Goal: Task Accomplishment & Management: Use online tool/utility

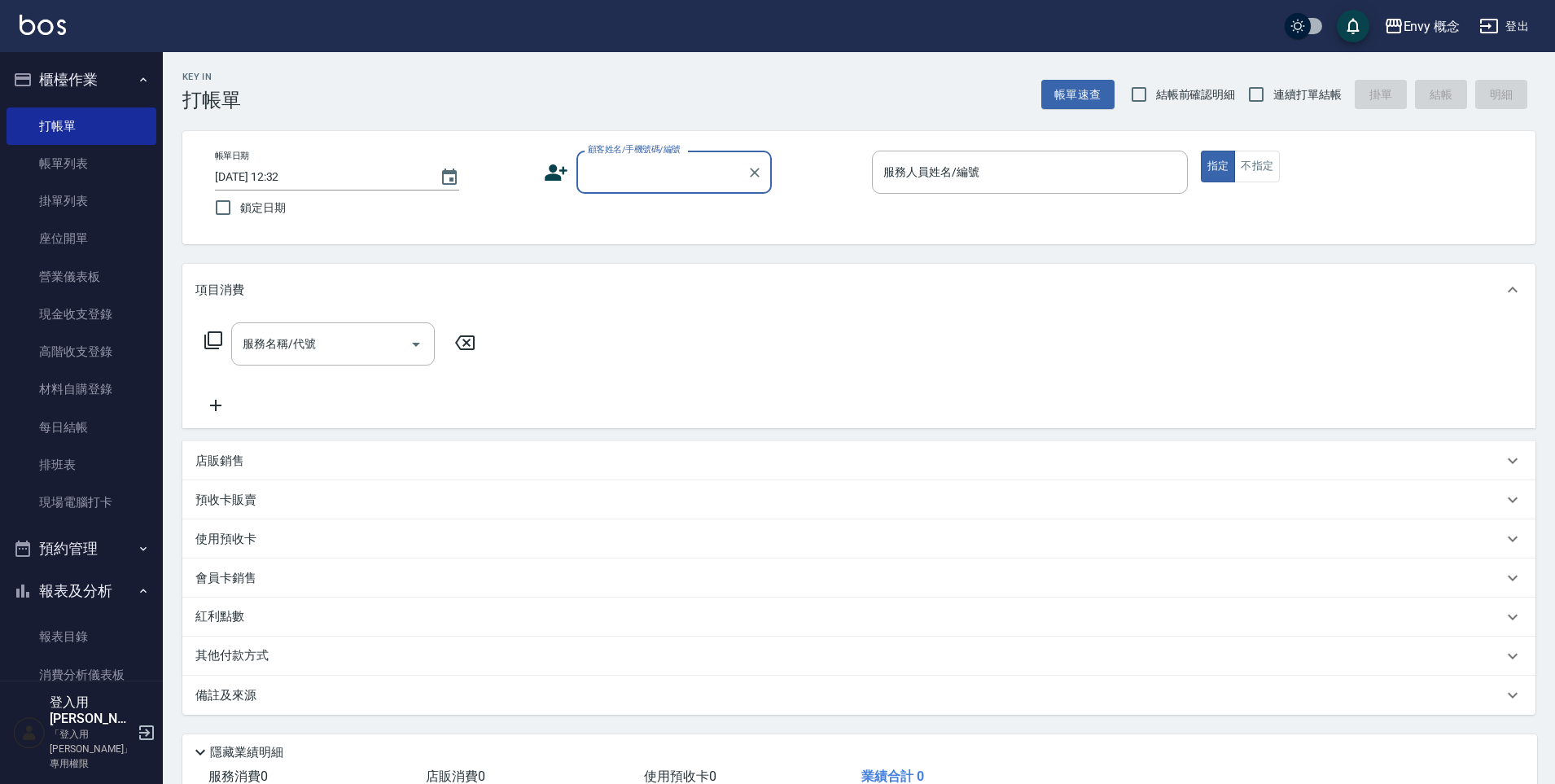
click at [974, 171] on div "服務人員姓名/編號 服務人員姓名/編號" at bounding box center [1030, 172] width 316 height 43
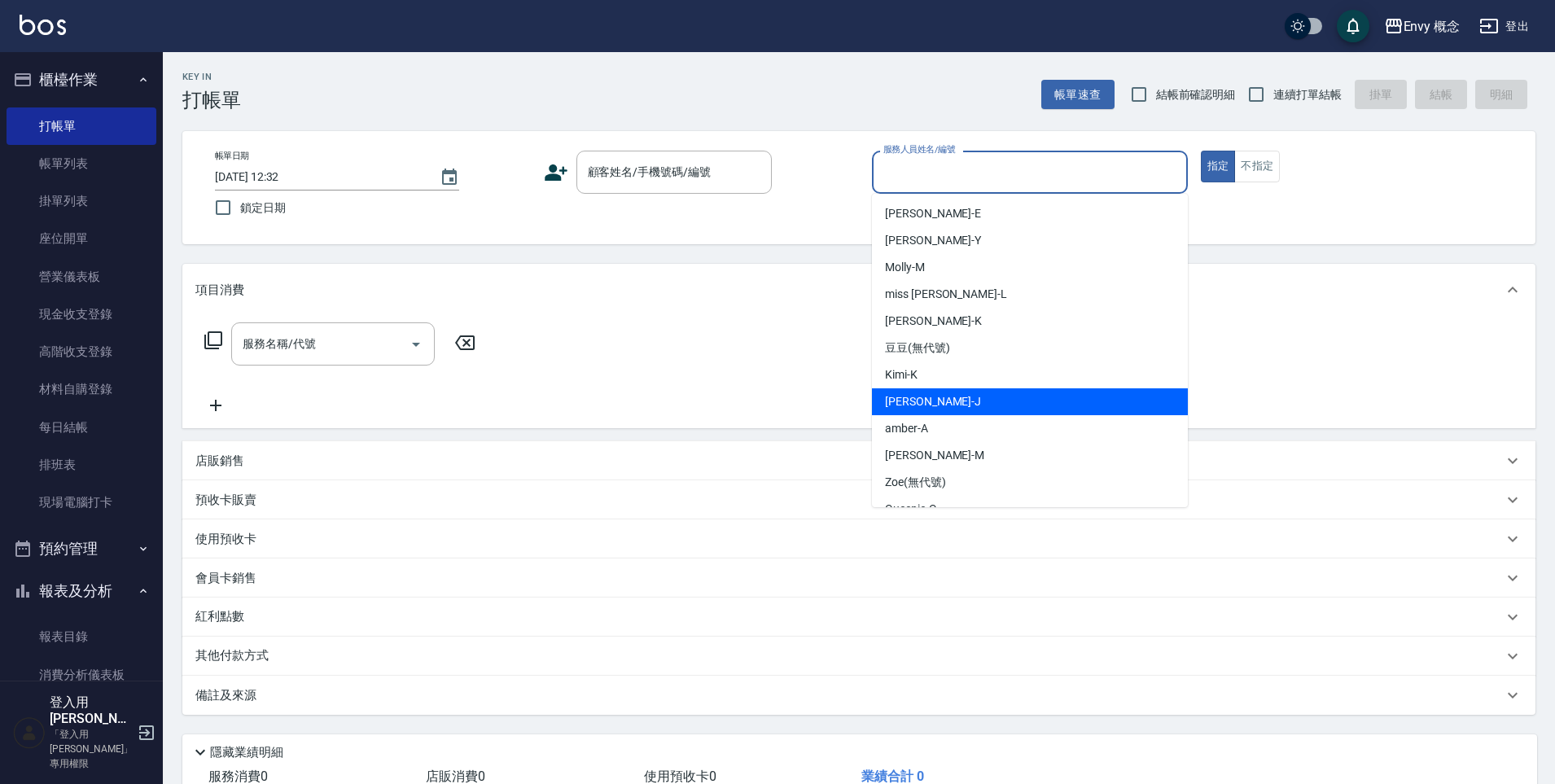
scroll to position [130, 0]
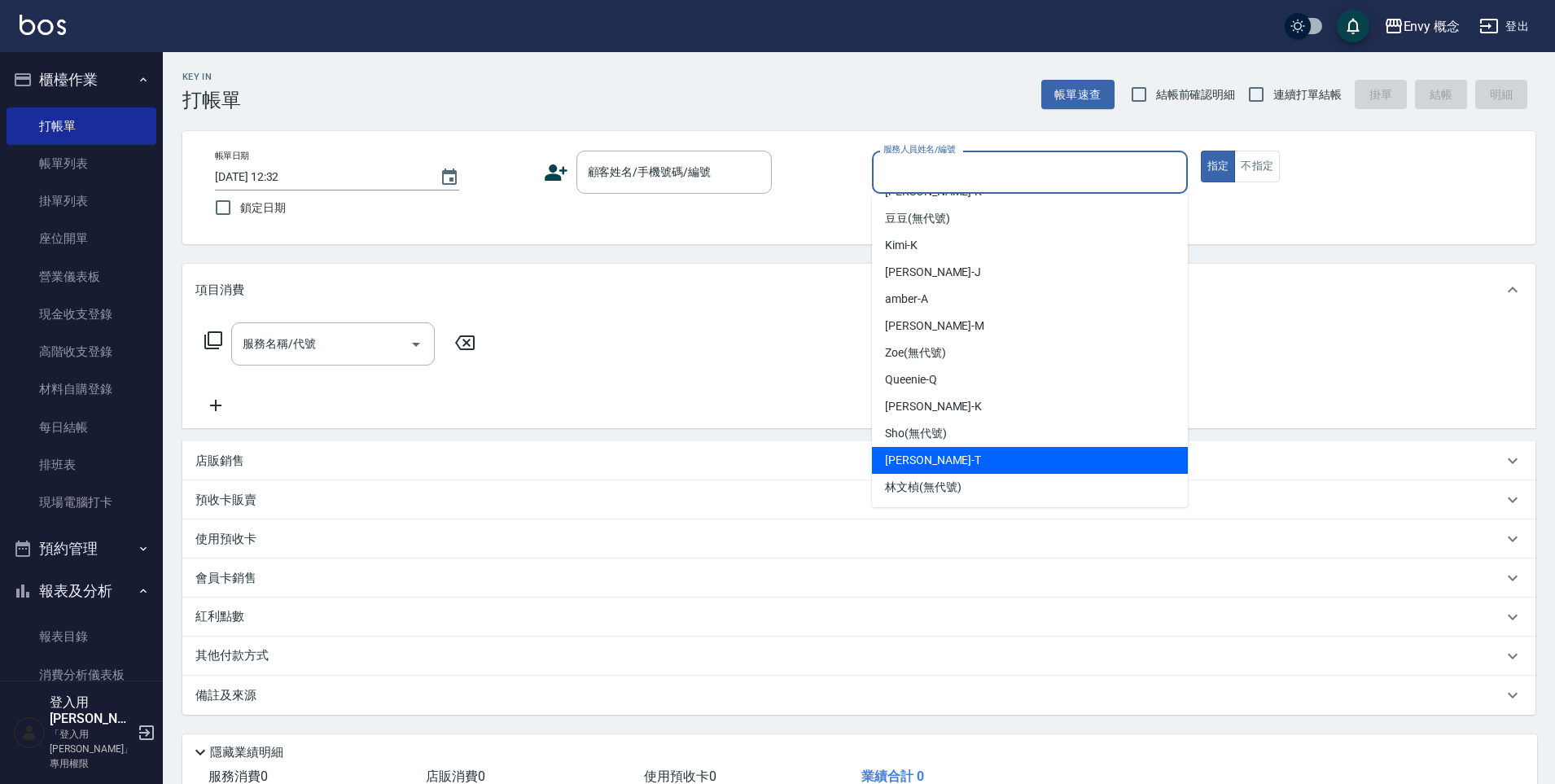
click at [967, 470] on div "[PERSON_NAME]" at bounding box center [1030, 460] width 316 height 27
type input "[PERSON_NAME]"
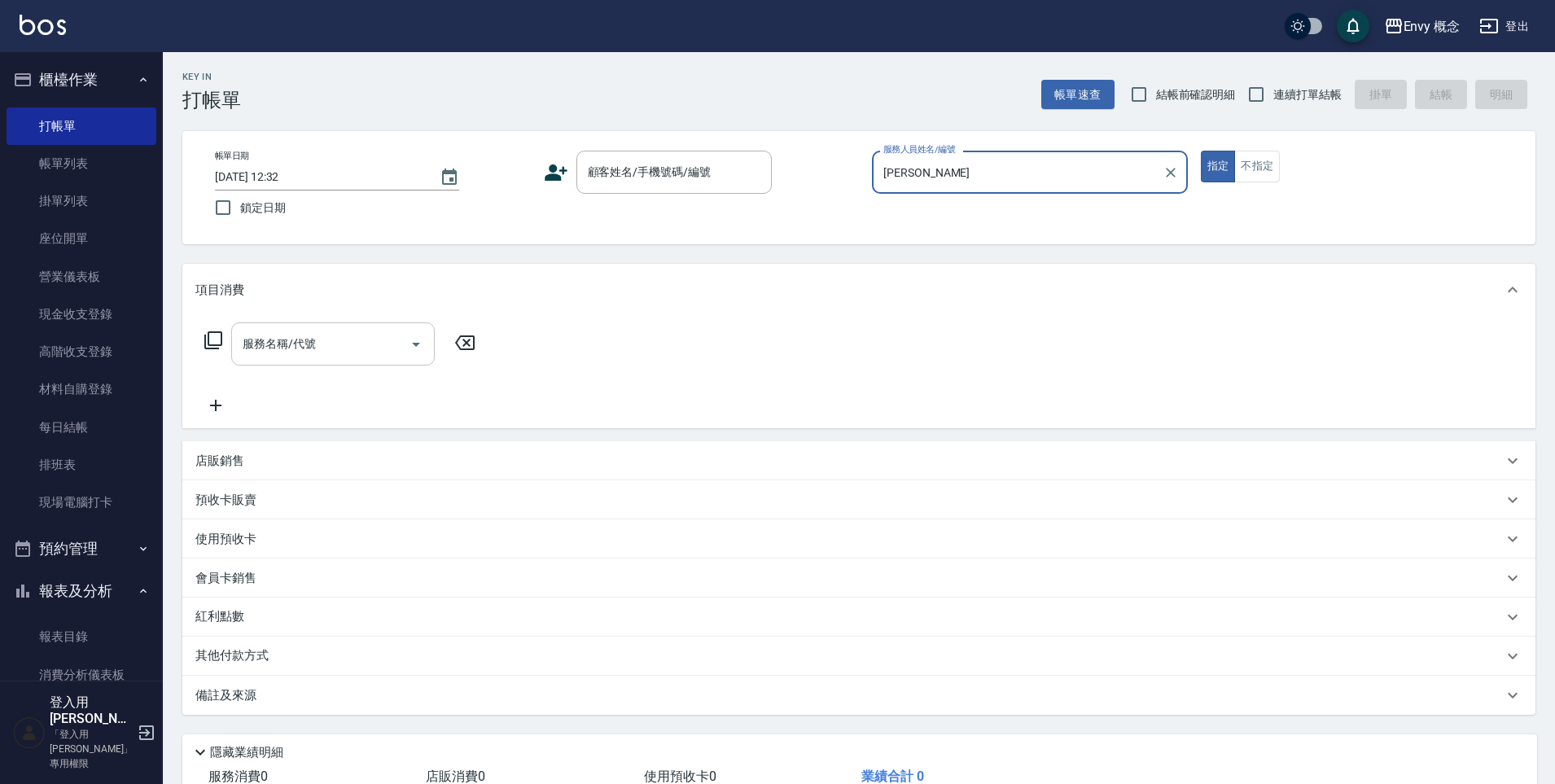
click at [341, 335] on input "服務名稱/代號" at bounding box center [320, 344] width 164 height 29
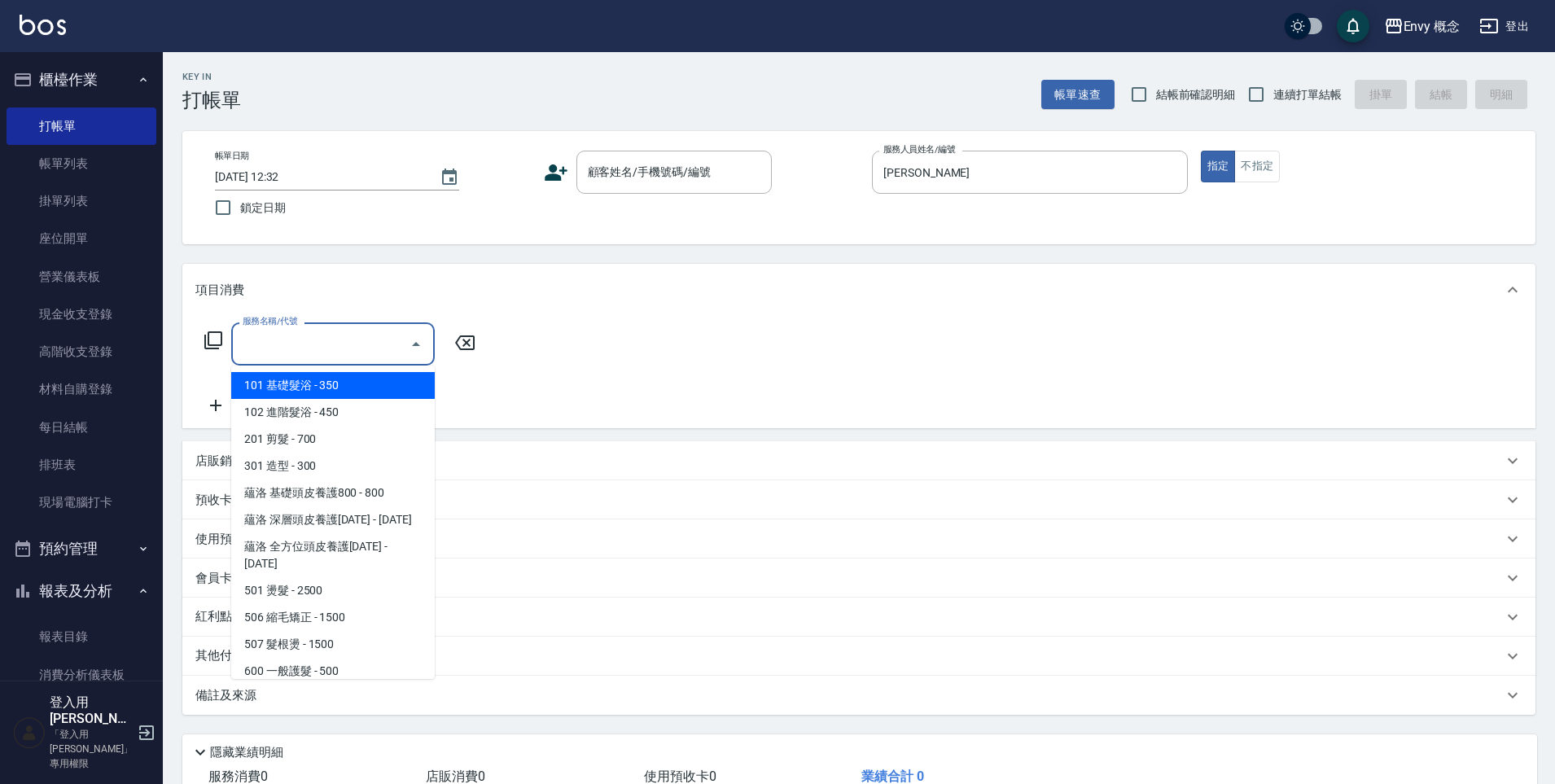
type input "７"
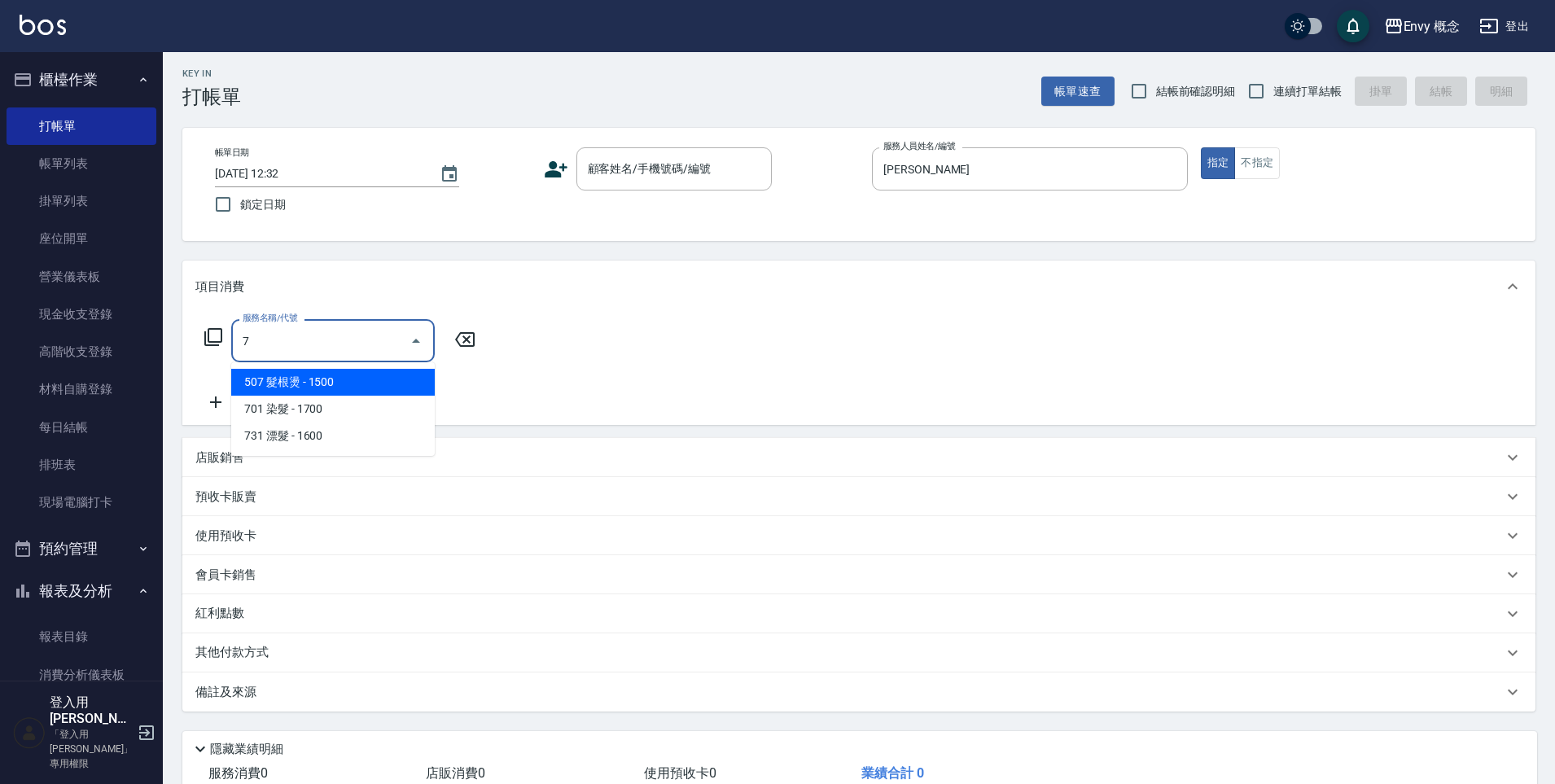
scroll to position [7, 0]
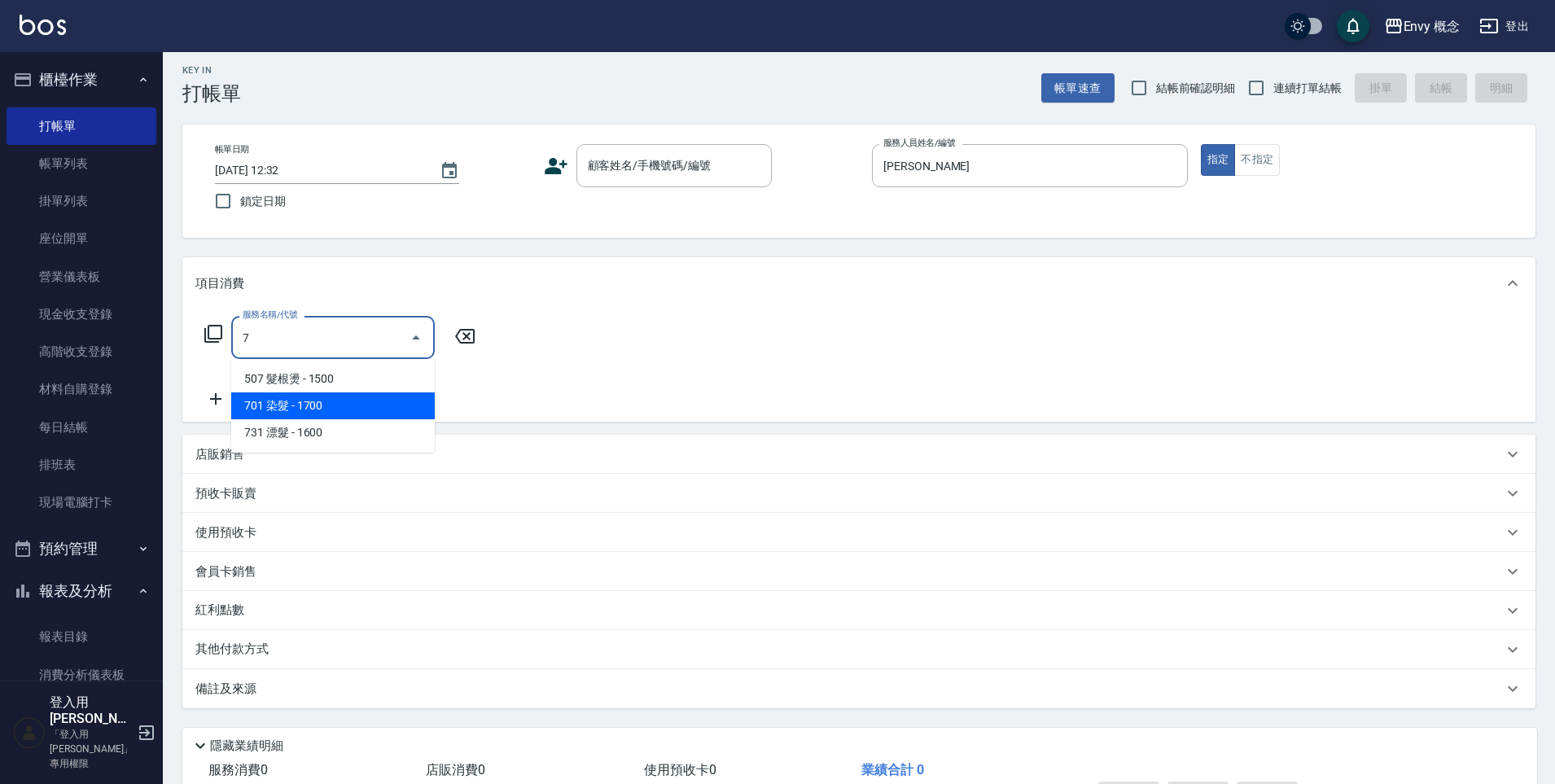
drag, startPoint x: 368, startPoint y: 405, endPoint x: 360, endPoint y: 380, distance: 26.2
click at [368, 405] on span "701 染髮 - 1700" at bounding box center [332, 406] width 203 height 27
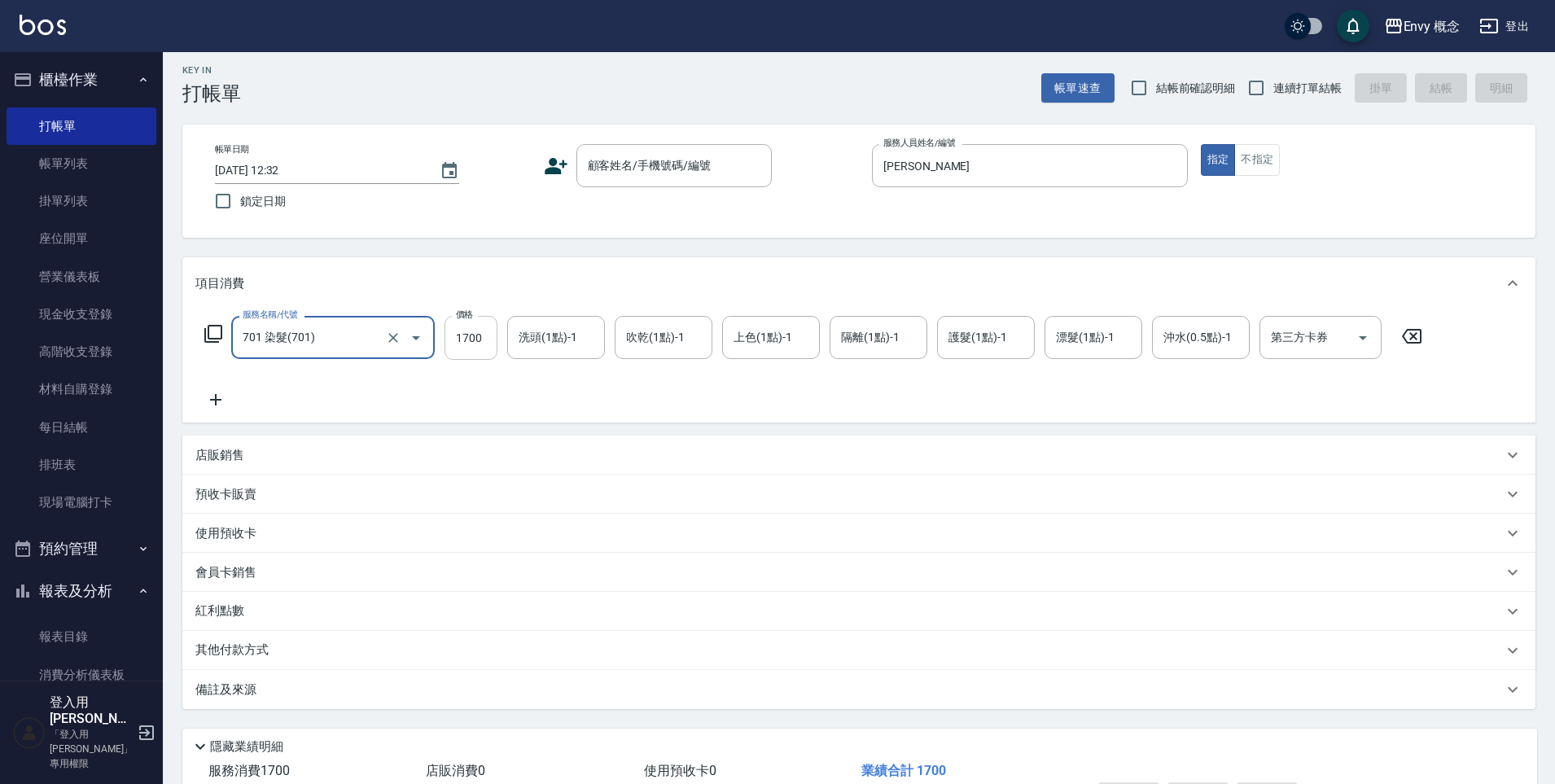
type input "701 染髮(701)"
click at [484, 336] on input "1700" at bounding box center [470, 338] width 53 height 44
type input "5100"
click at [250, 641] on div "其他付款方式" at bounding box center [858, 651] width 1353 height 39
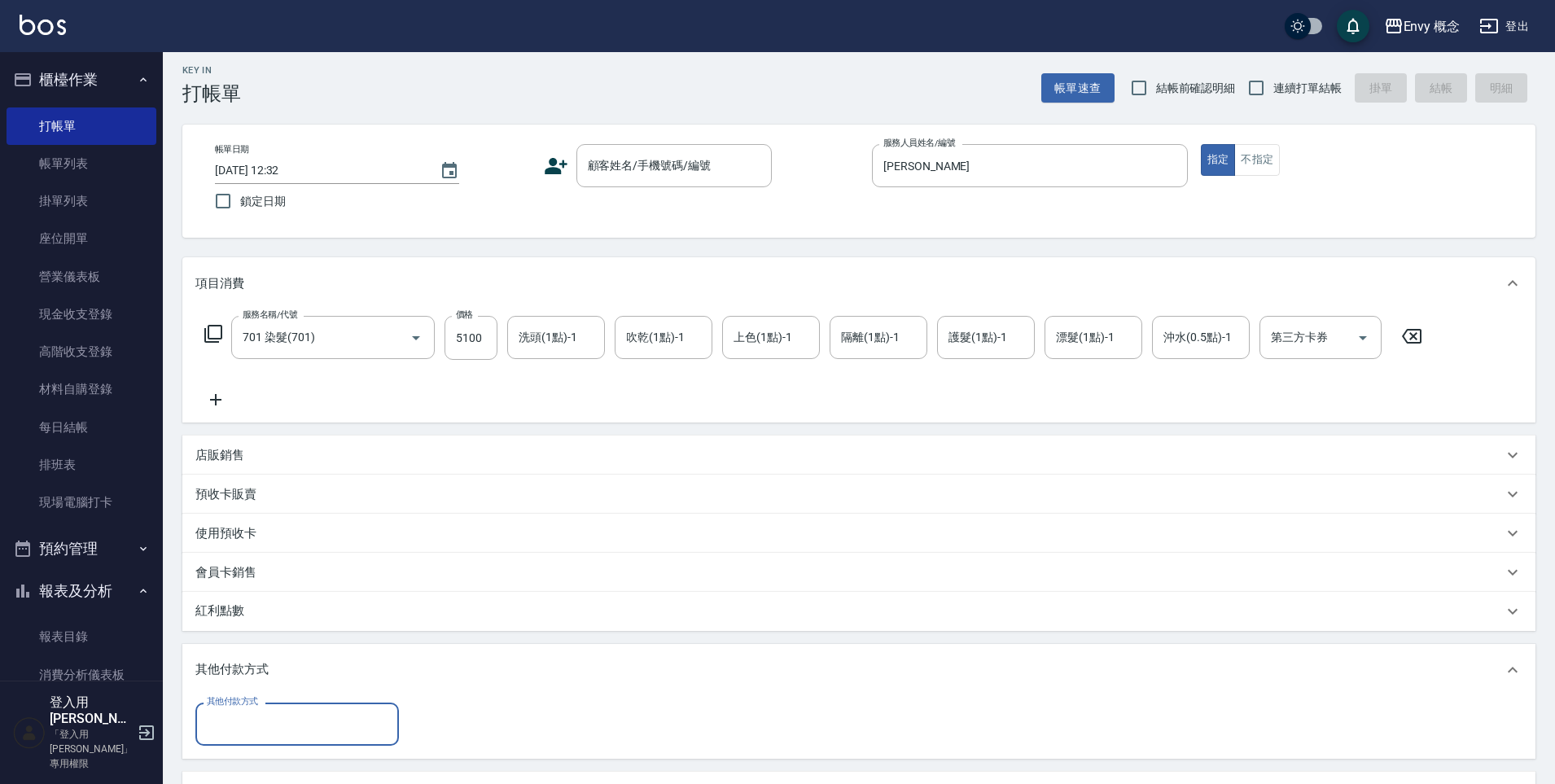
scroll to position [0, 0]
click at [287, 717] on input "其他付款方式" at bounding box center [296, 724] width 189 height 29
click at [327, 650] on span "信用卡" at bounding box center [296, 656] width 203 height 27
type input "信用卡"
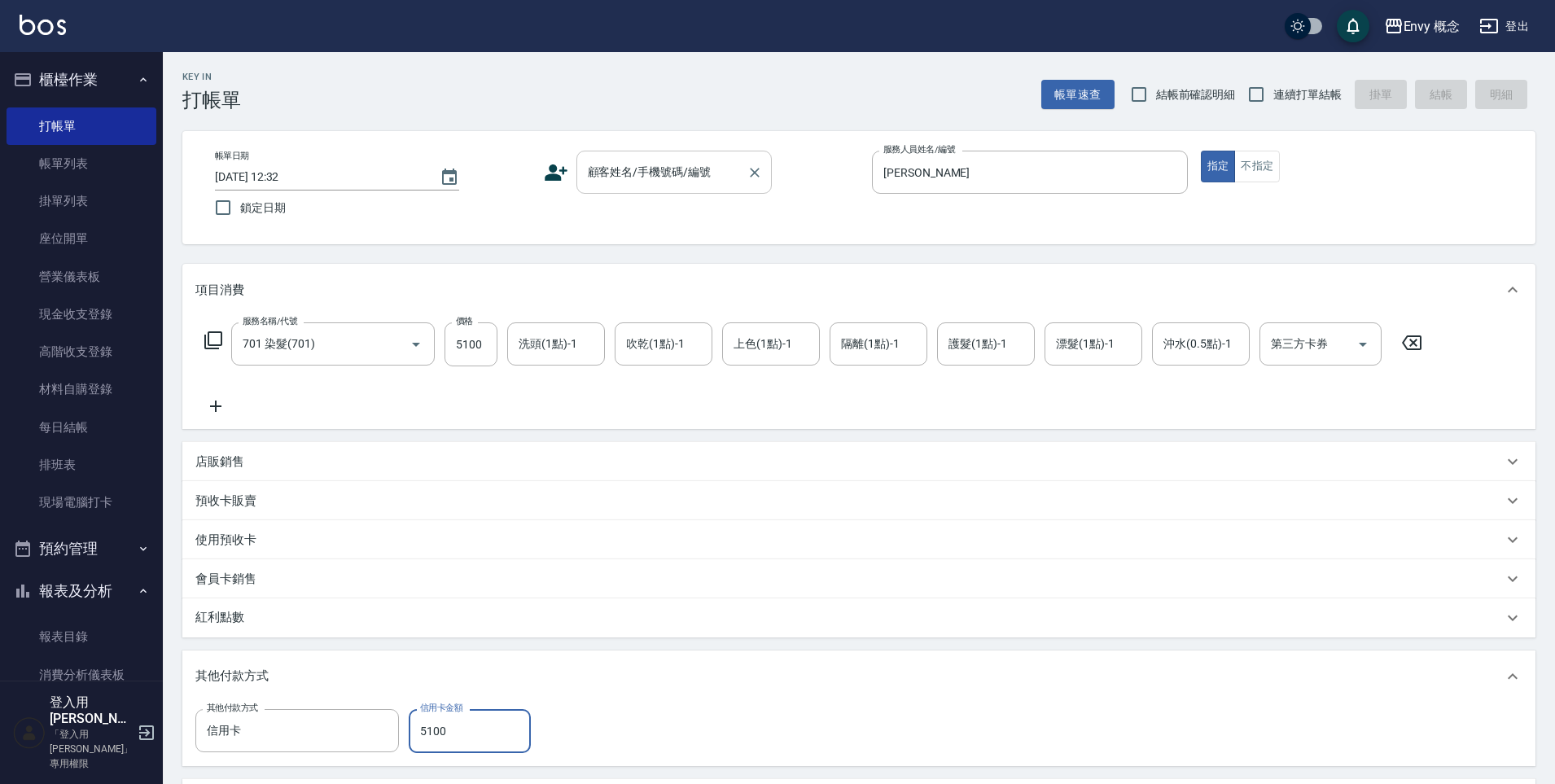
type input "5100"
click at [600, 183] on input "顧客姓名/手機號碼/編號" at bounding box center [662, 172] width 156 height 29
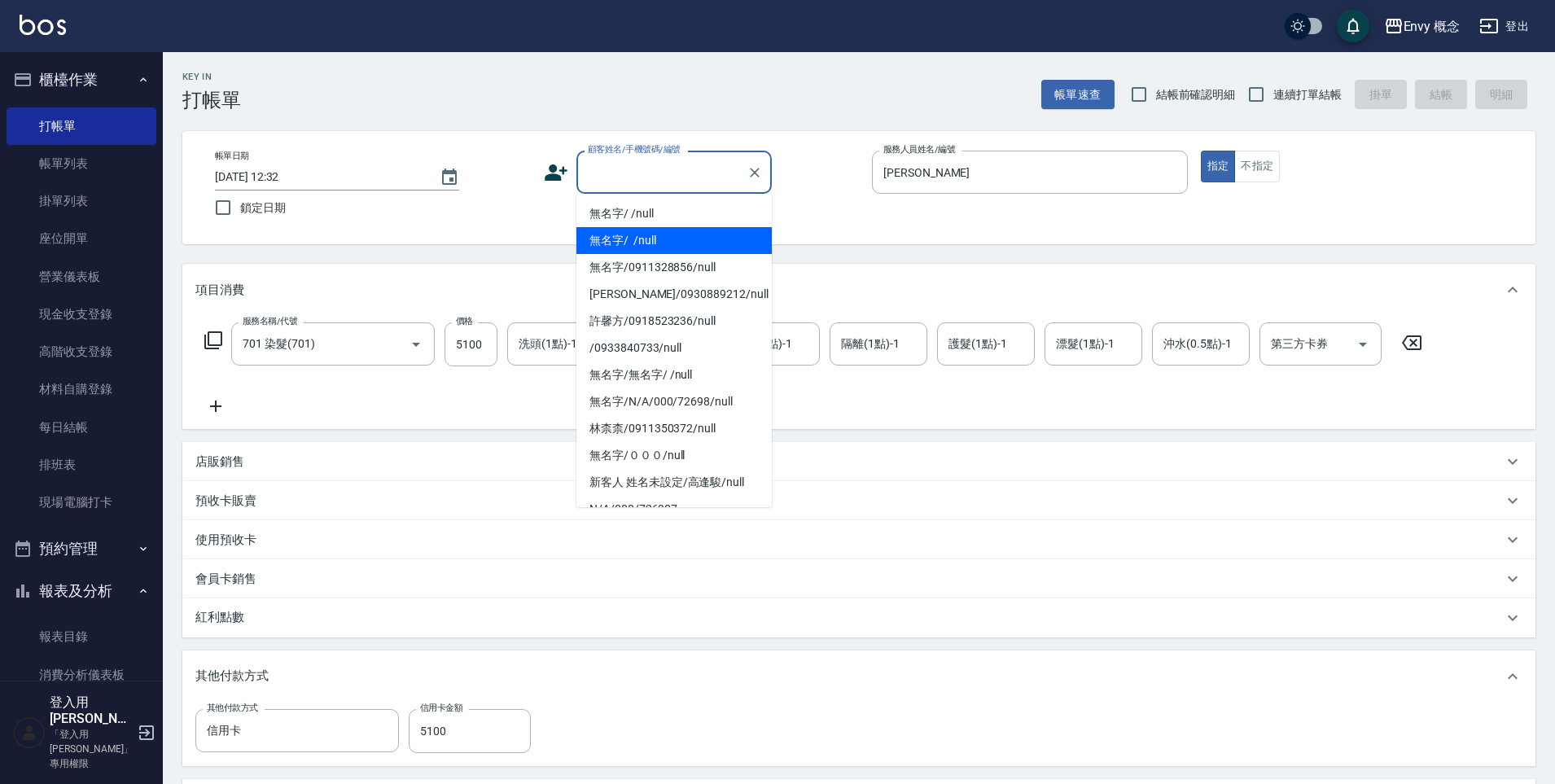
click at [609, 244] on li "無名字/ /null" at bounding box center [674, 240] width 195 height 27
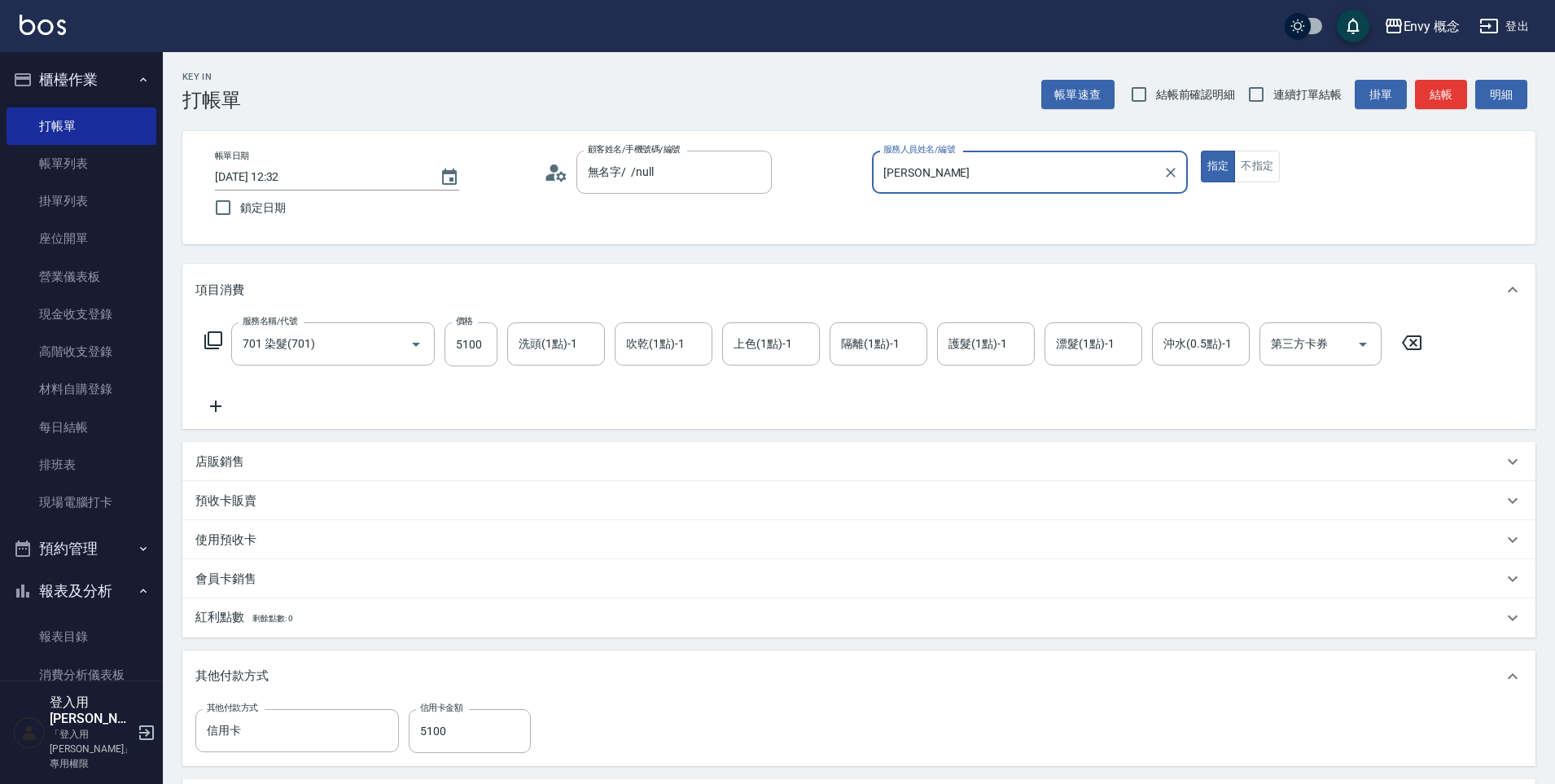
type input "無名字/ /null"
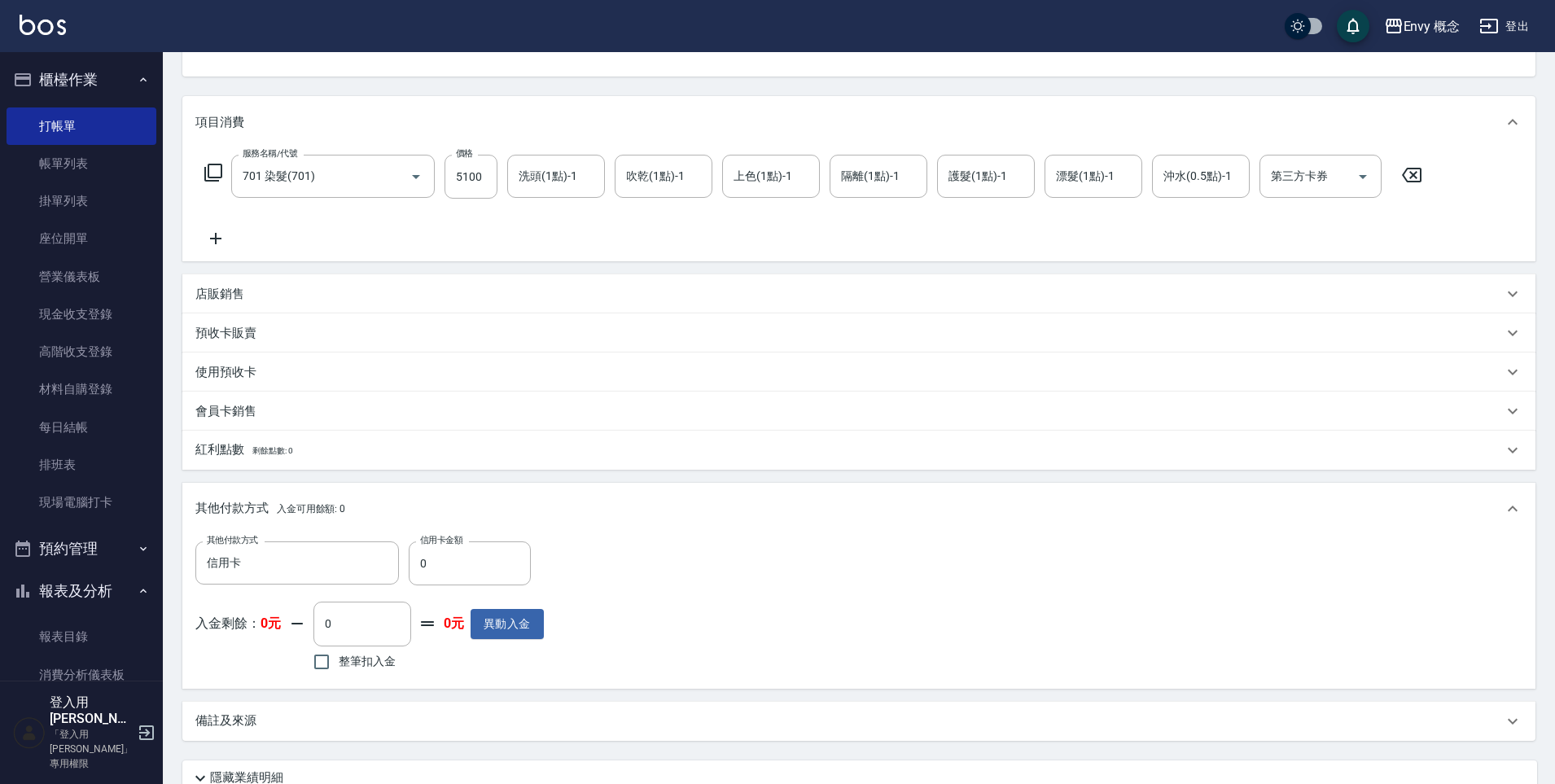
scroll to position [309, 0]
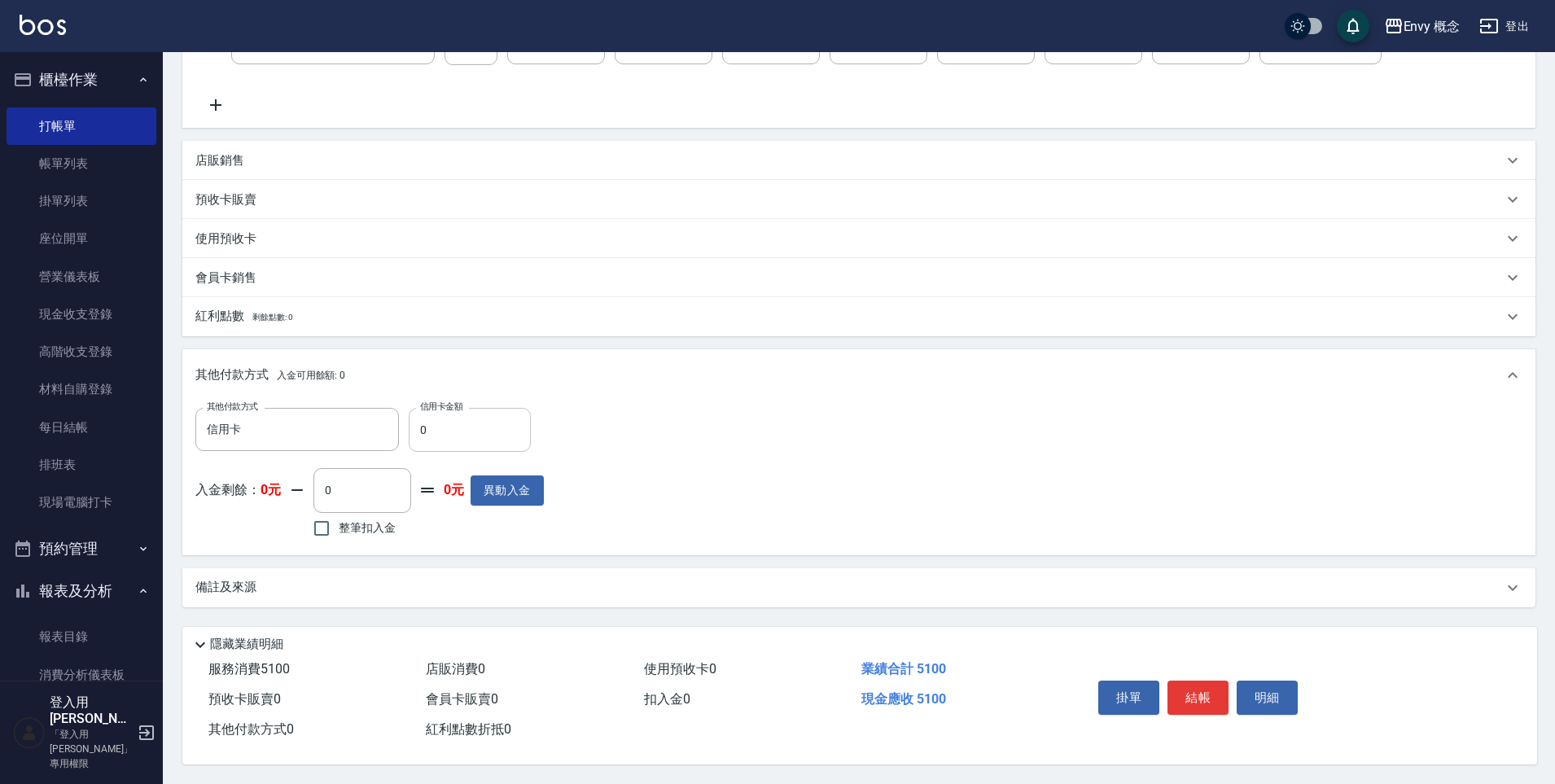
click at [486, 420] on input "0" at bounding box center [470, 430] width 123 height 44
type input "5100"
click at [1210, 700] on button "結帳" at bounding box center [1198, 697] width 61 height 34
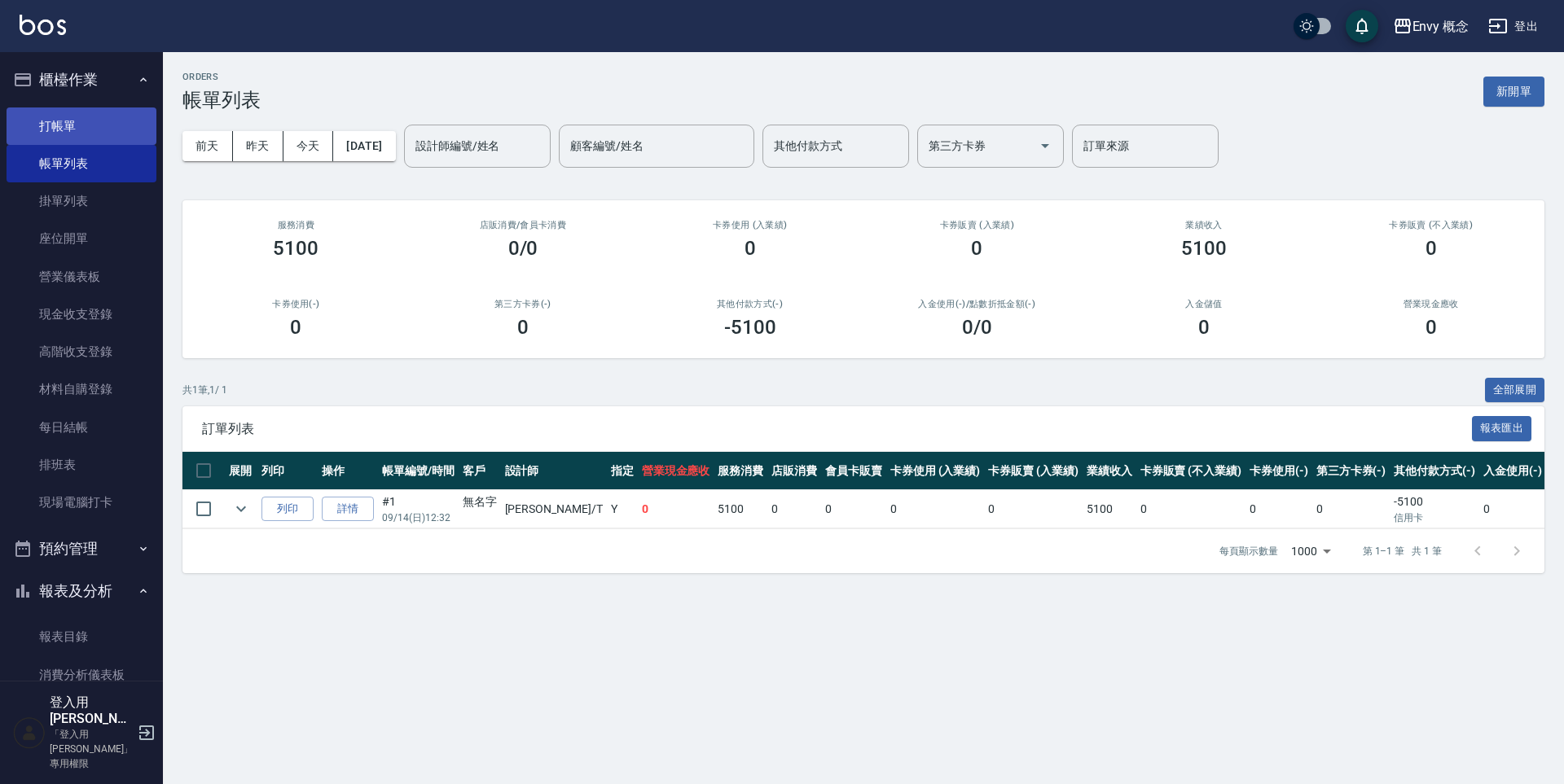
click at [105, 132] on link "打帳單" at bounding box center [81, 127] width 150 height 38
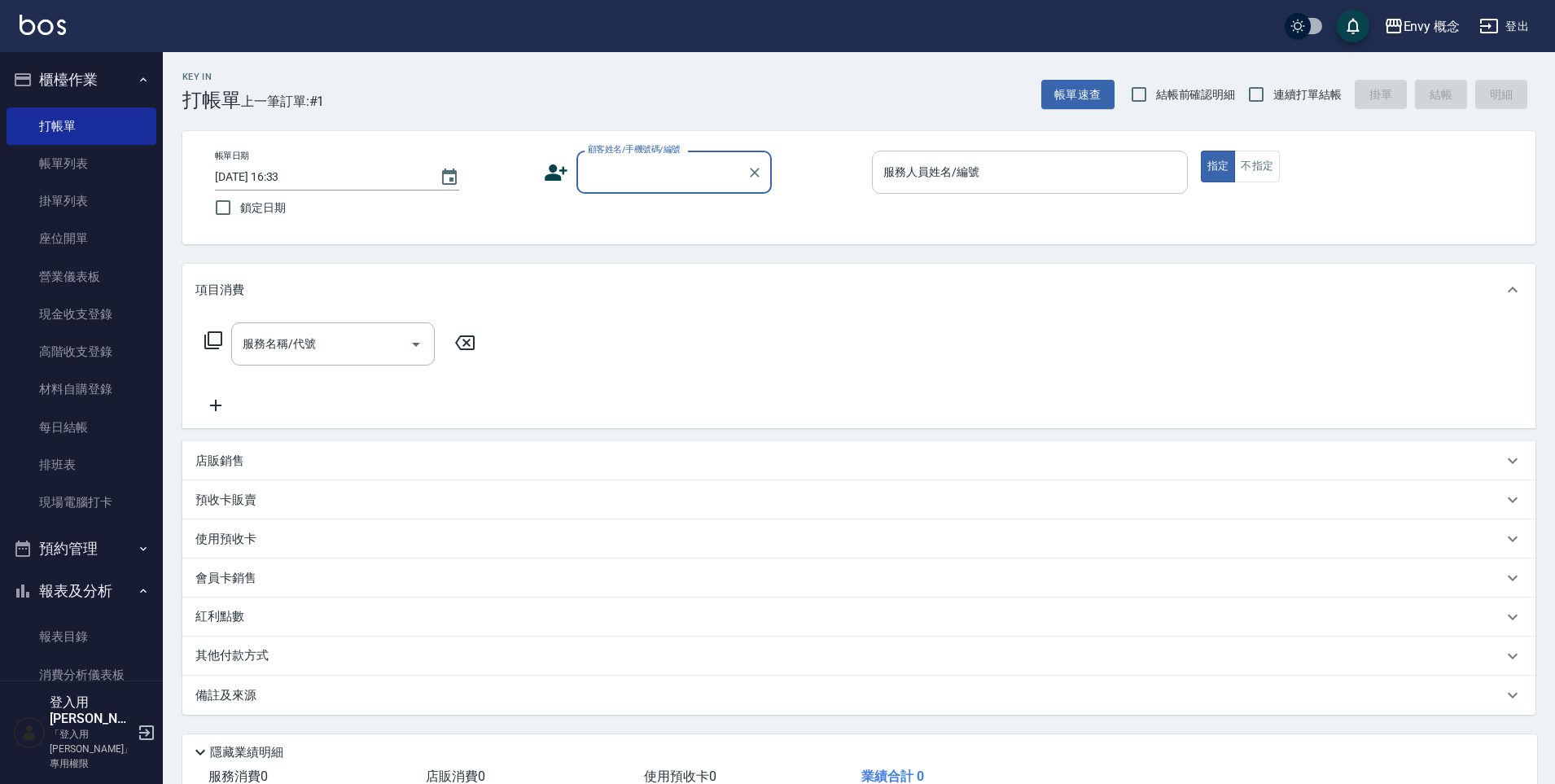
click at [900, 176] on div "服務人員姓名/編號 服務人員姓名/編號" at bounding box center [1030, 172] width 316 height 43
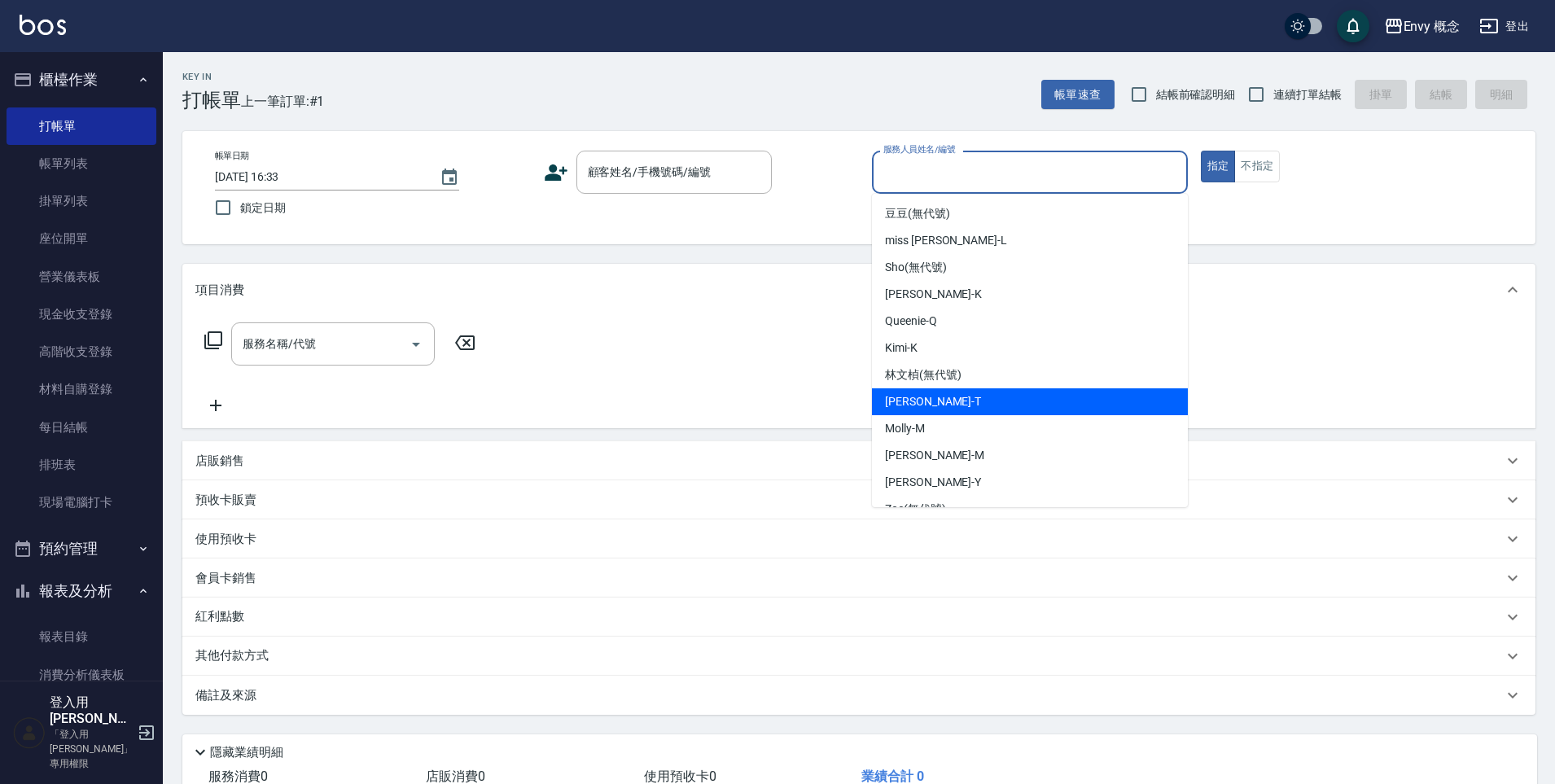
click at [938, 407] on div "[PERSON_NAME]" at bounding box center [1030, 402] width 316 height 27
type input "[PERSON_NAME]"
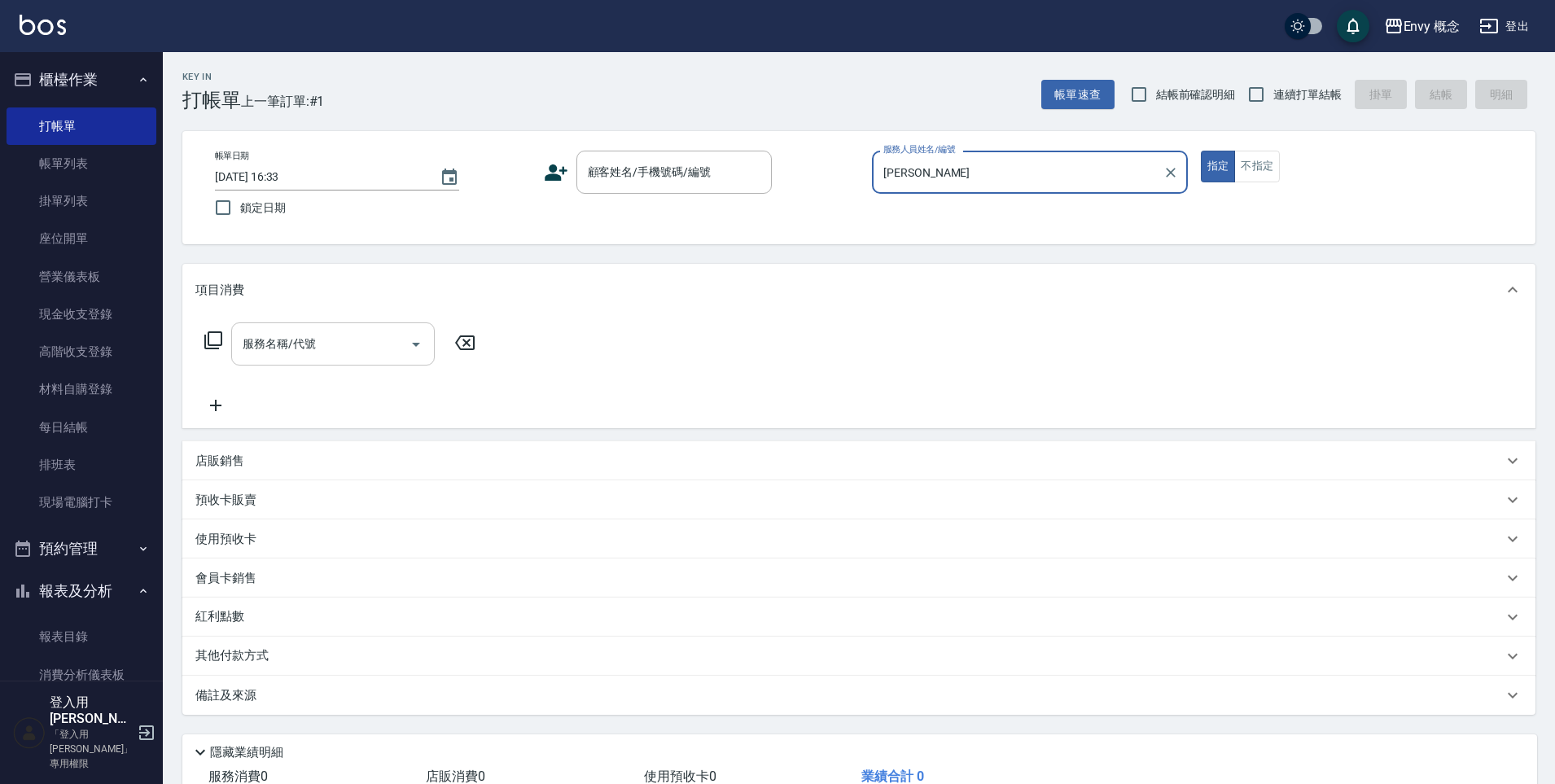
click at [385, 343] on input "服務名稱/代號" at bounding box center [320, 344] width 164 height 29
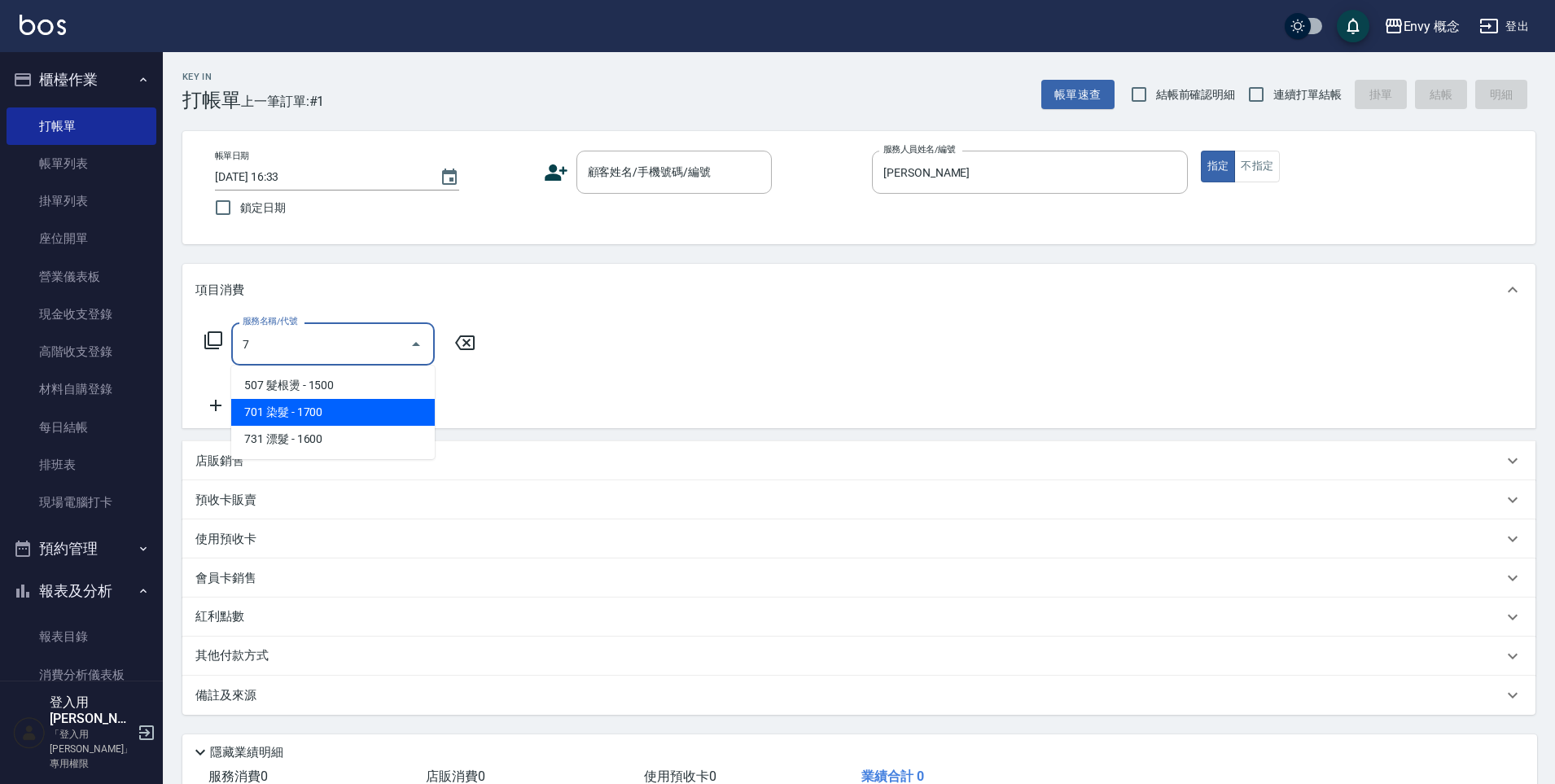
click at [350, 402] on span "701 染髮 - 1700" at bounding box center [332, 412] width 203 height 27
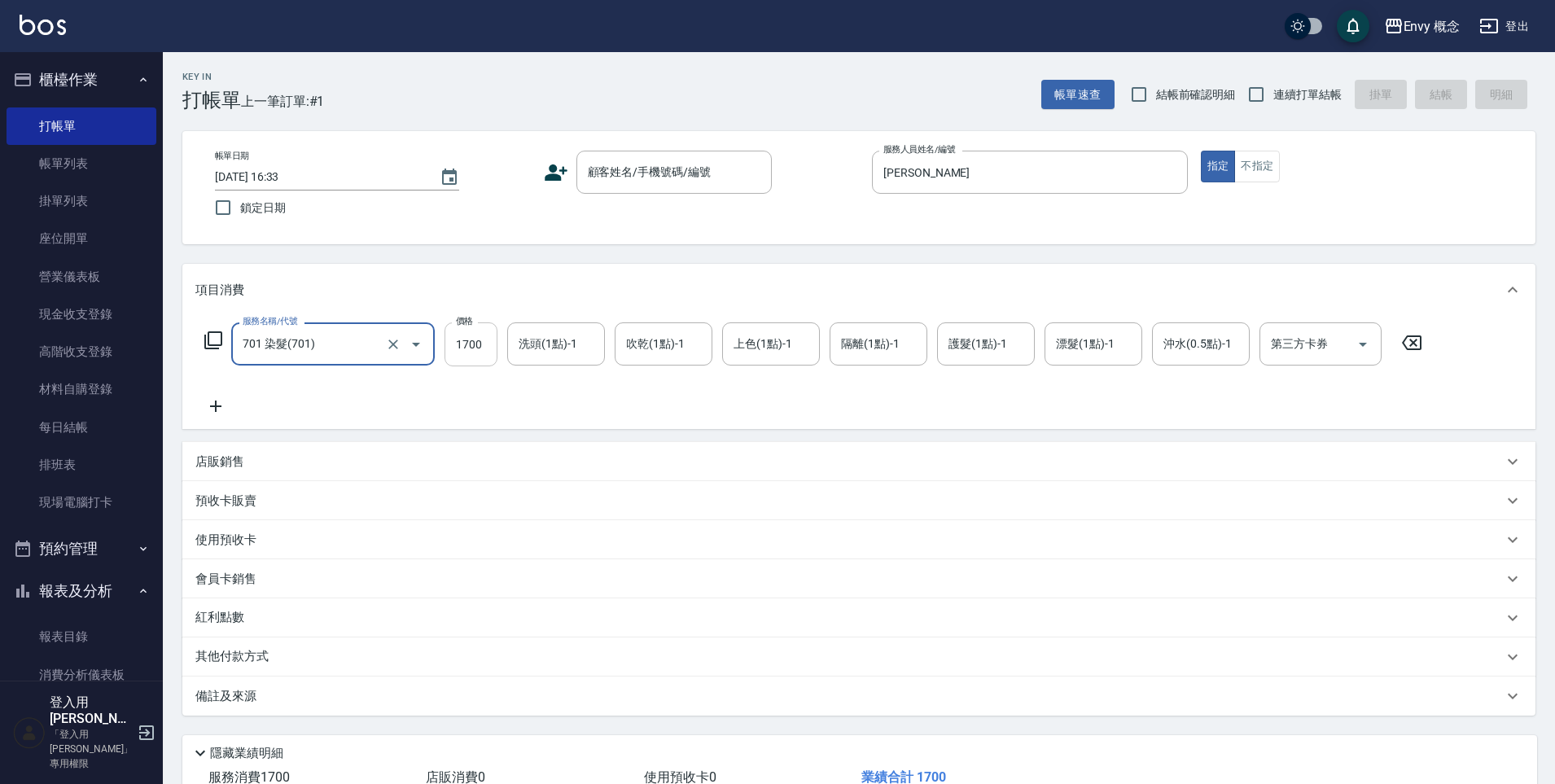
type input "701 染髮(701)"
click at [487, 341] on input "1700" at bounding box center [470, 345] width 53 height 44
type input "1980"
click at [712, 171] on input "顧客姓名/手機號碼/編號" at bounding box center [662, 172] width 156 height 29
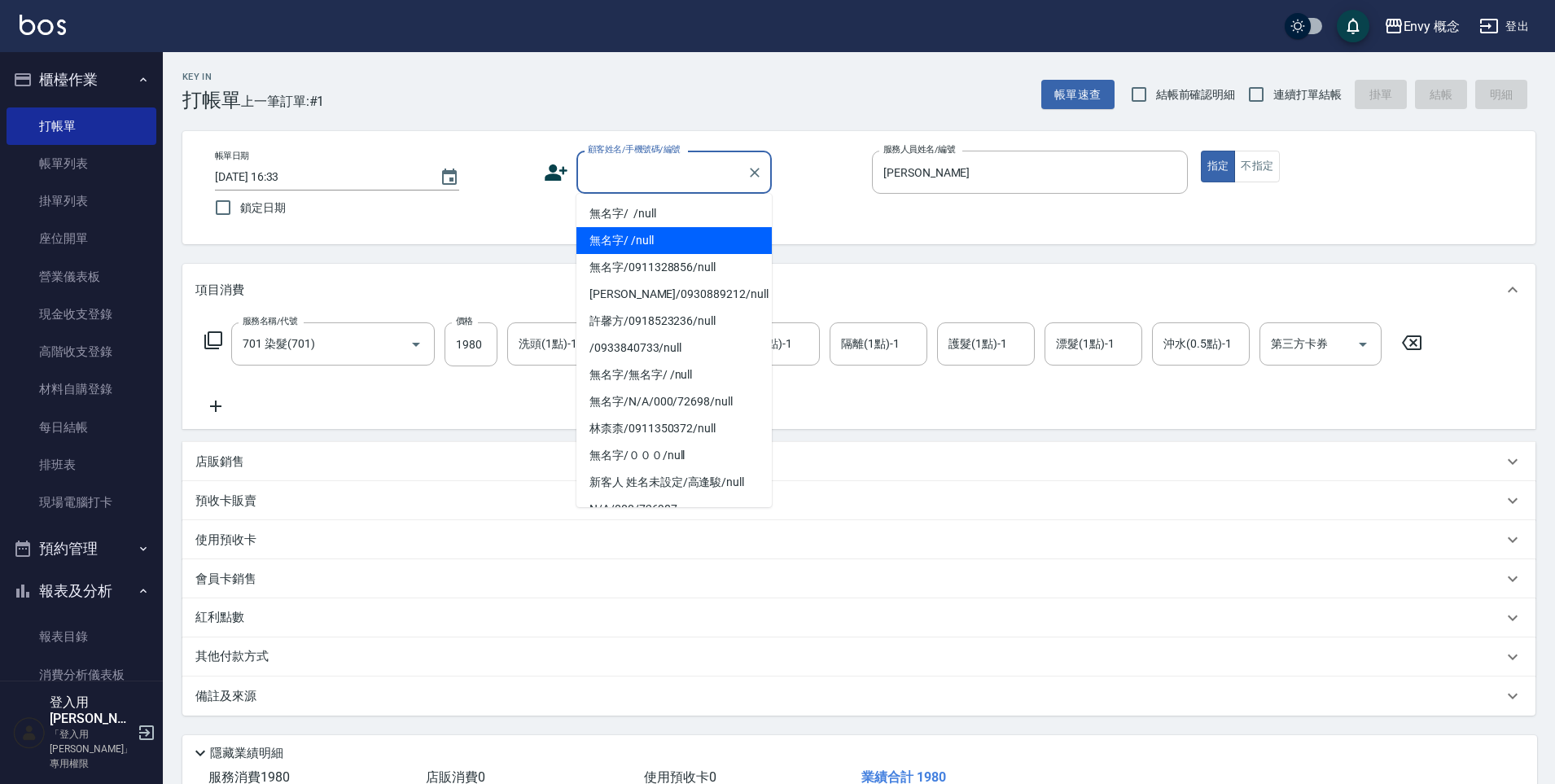
click at [703, 242] on li "無名字/ /null" at bounding box center [674, 240] width 195 height 27
type input "無名字/ /null"
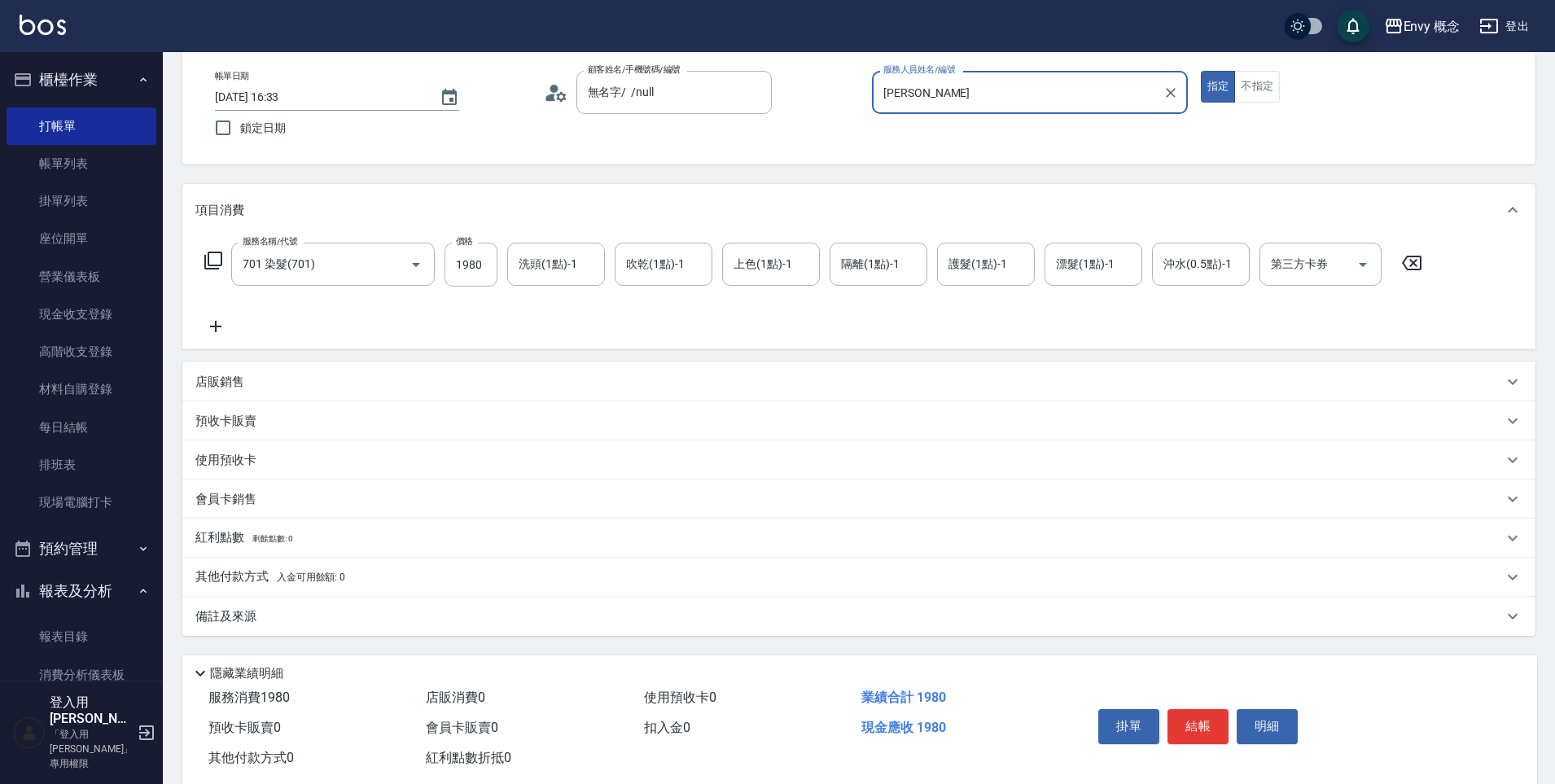
scroll to position [116, 0]
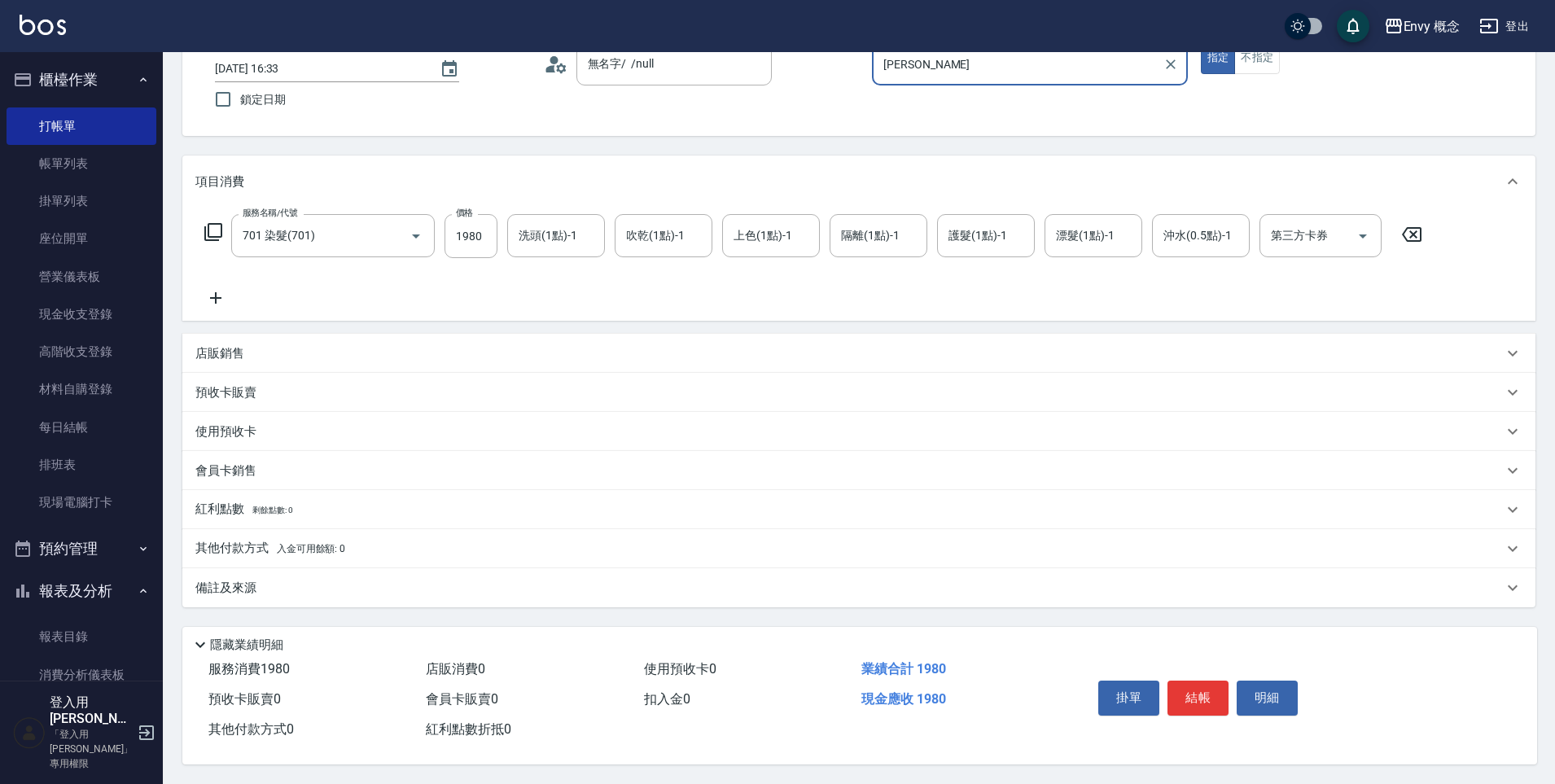
drag, startPoint x: 1196, startPoint y: 695, endPoint x: 1192, endPoint y: 684, distance: 11.7
click at [1196, 694] on button "結帳" at bounding box center [1198, 697] width 61 height 34
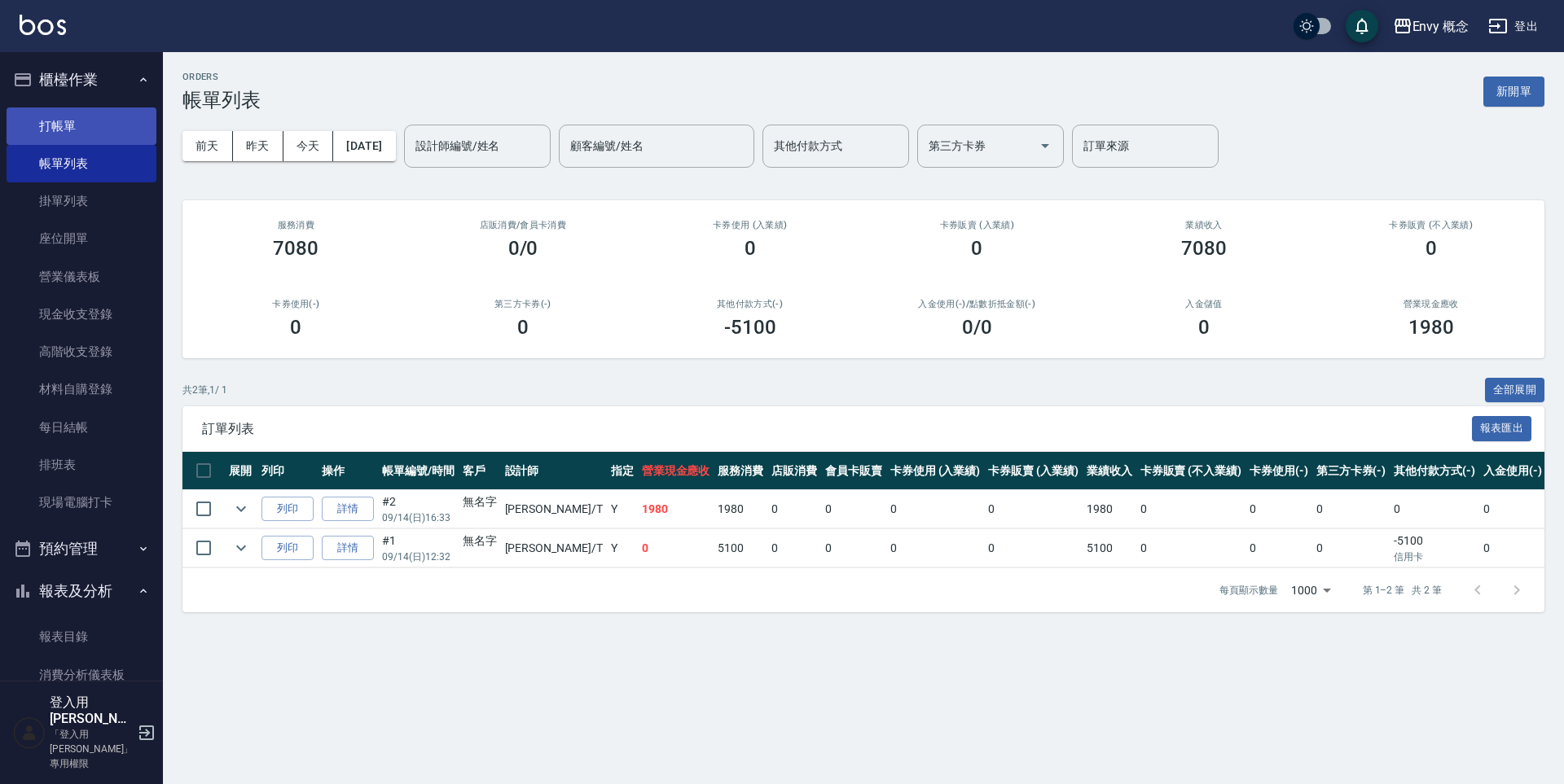
click at [26, 124] on link "打帳單" at bounding box center [81, 127] width 150 height 38
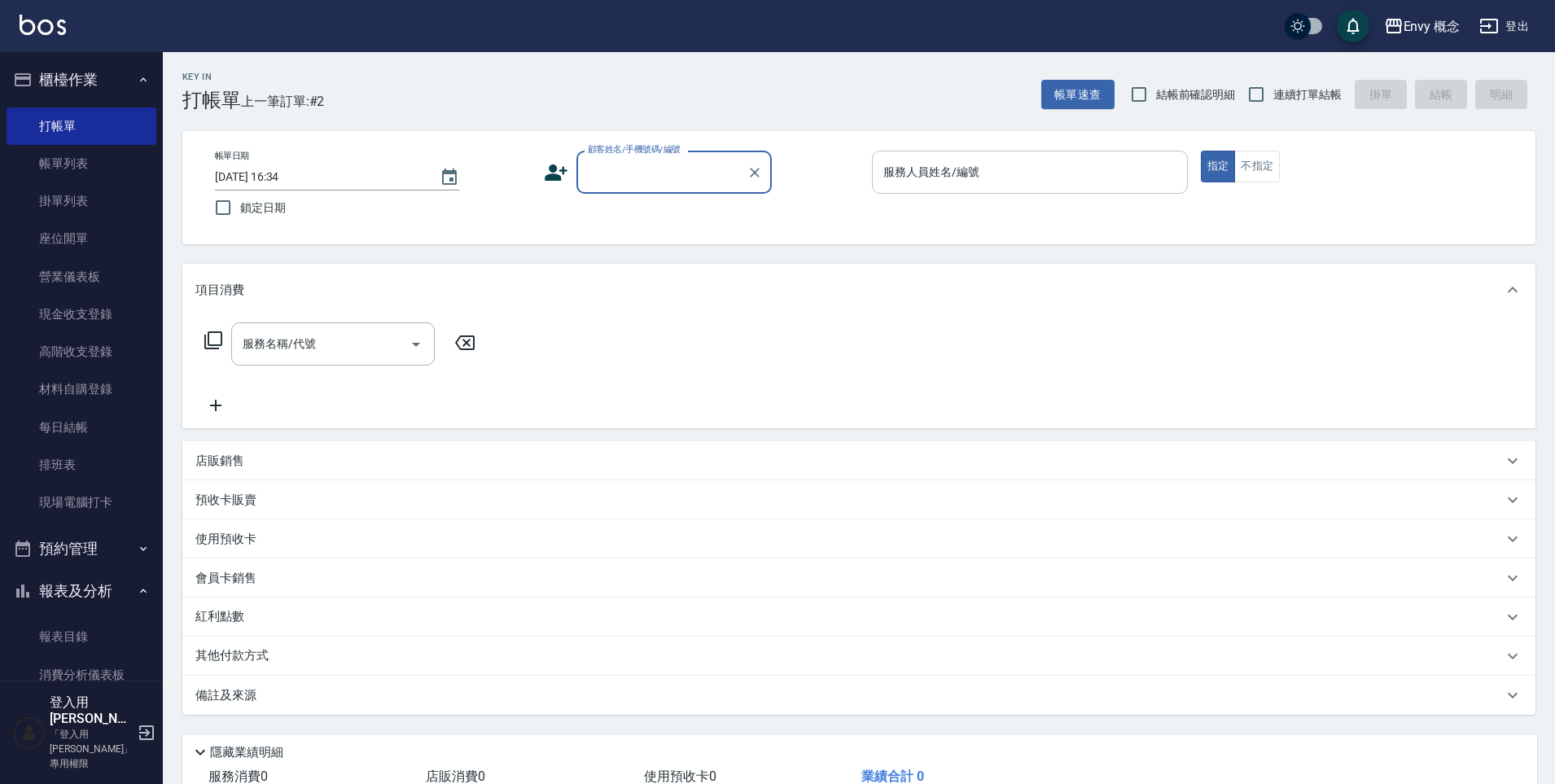
click at [1042, 172] on input "服務人員姓名/編號" at bounding box center [1030, 172] width 301 height 29
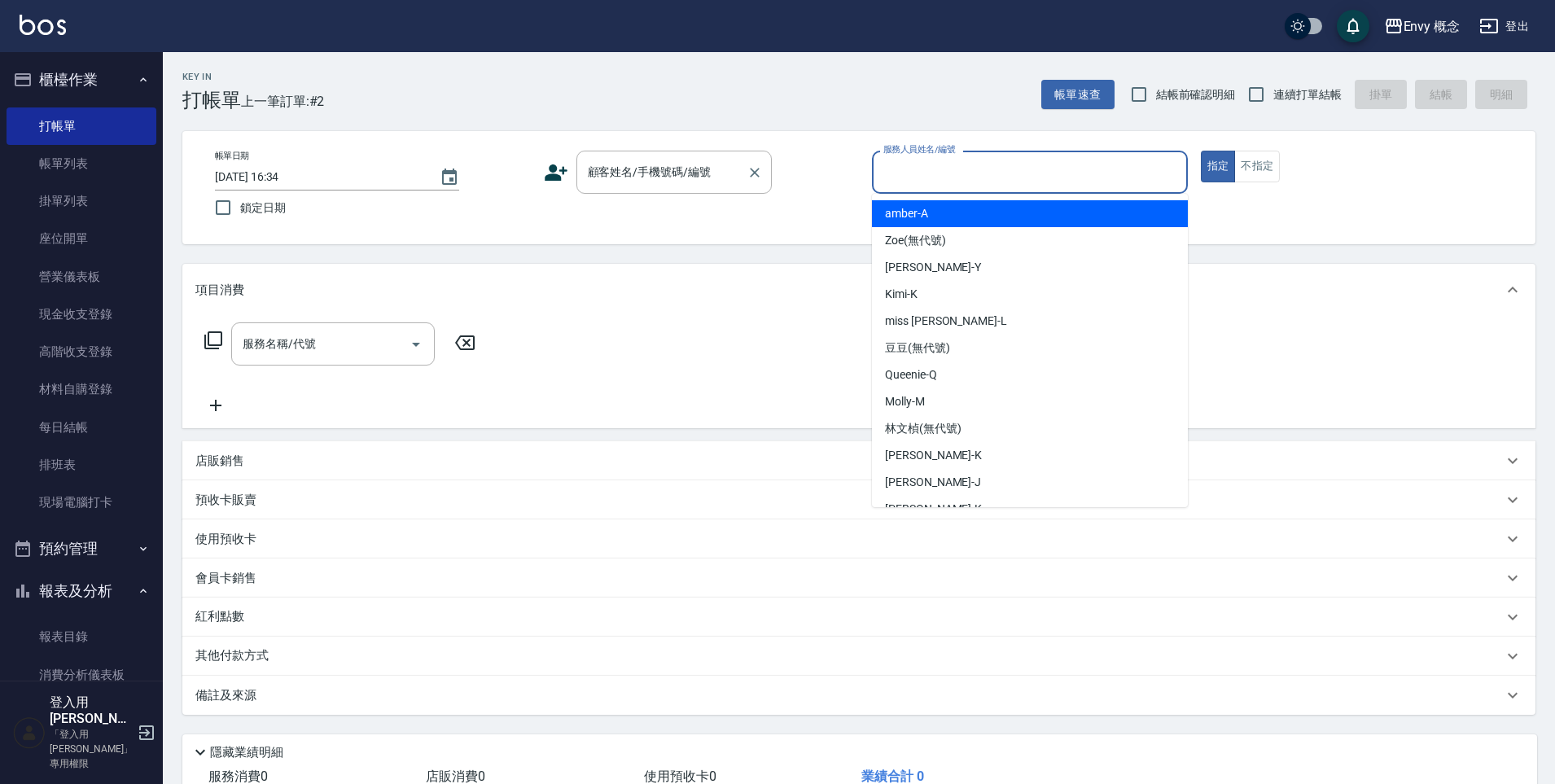
click at [593, 167] on div "顧客姓名/手機號碼/編號 顧客姓名/手機號碼/編號" at bounding box center [674, 172] width 195 height 43
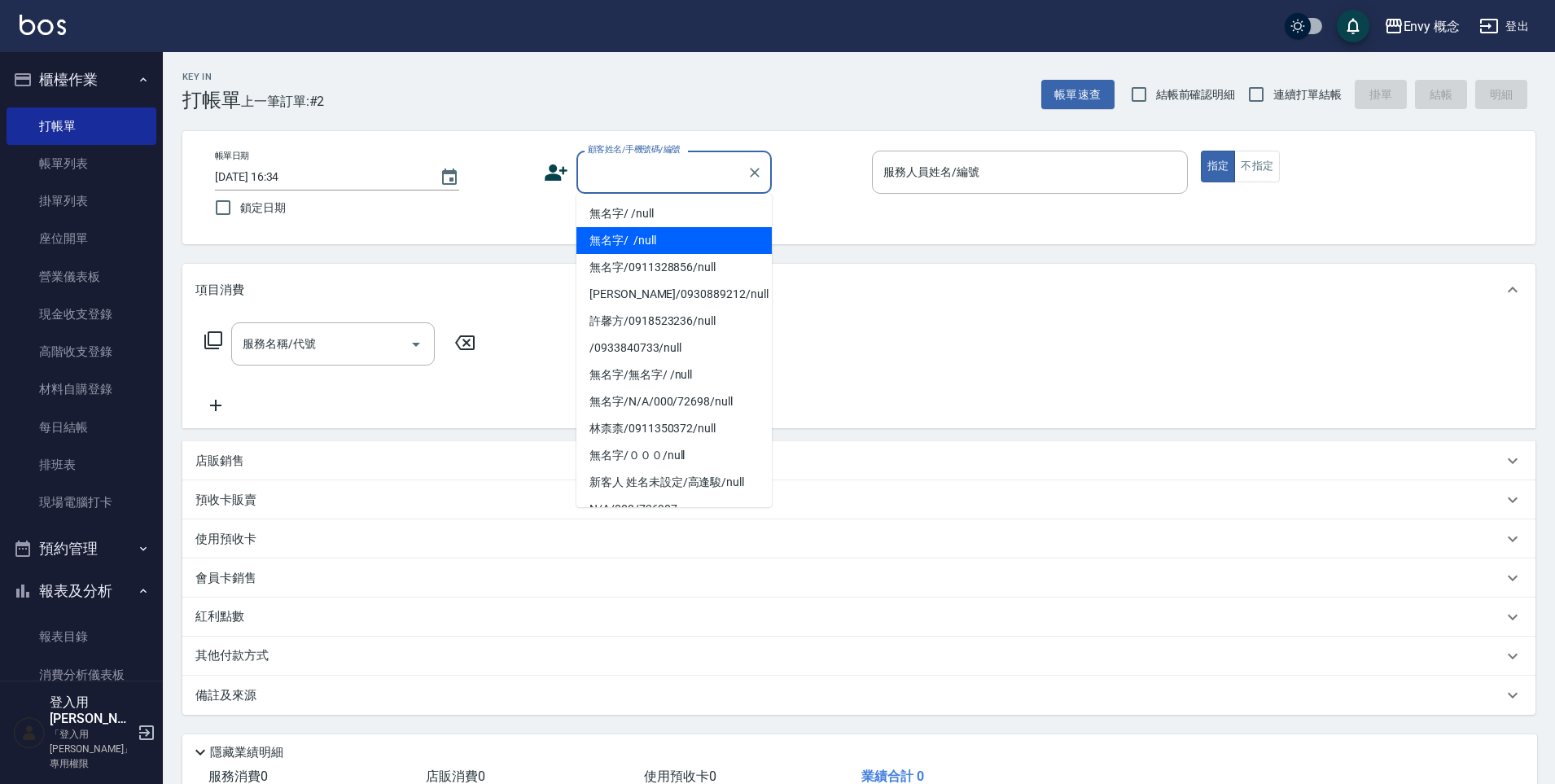
click at [661, 239] on li "無名字/ /null" at bounding box center [674, 240] width 195 height 27
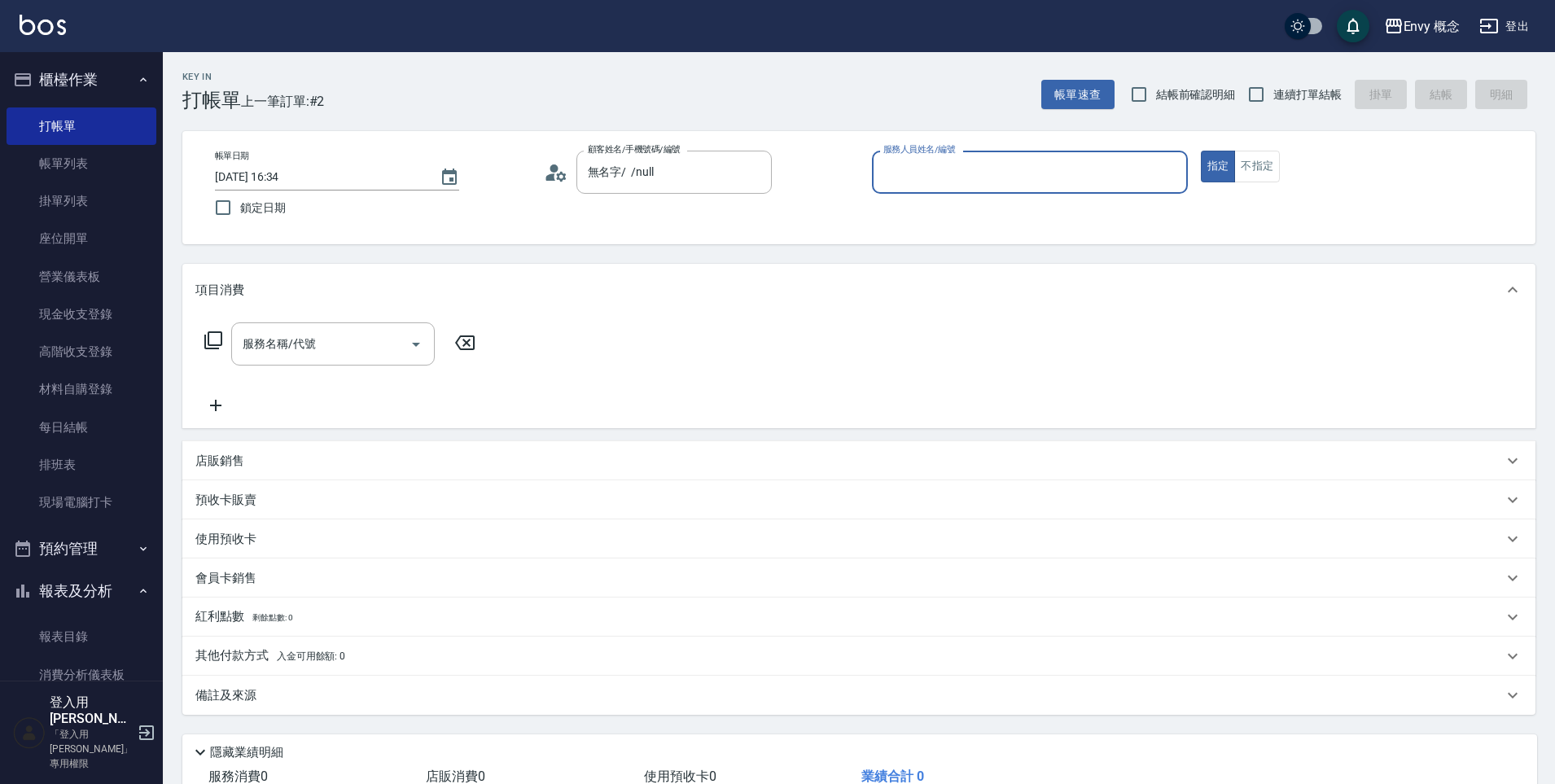
type input "無名字/ /null"
click at [946, 167] on input "服務人員姓名/編號" at bounding box center [1030, 172] width 301 height 29
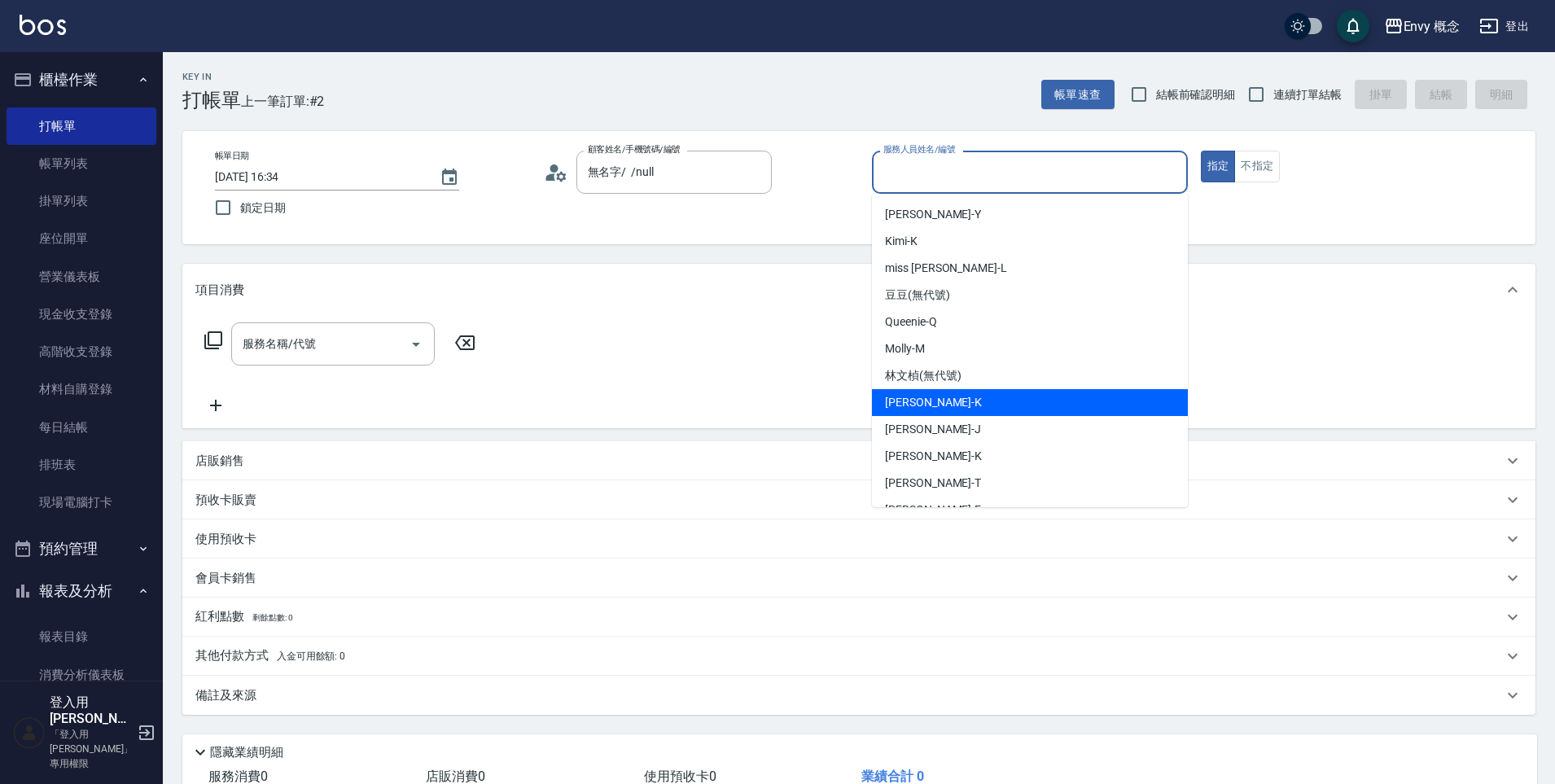
scroll to position [130, 0]
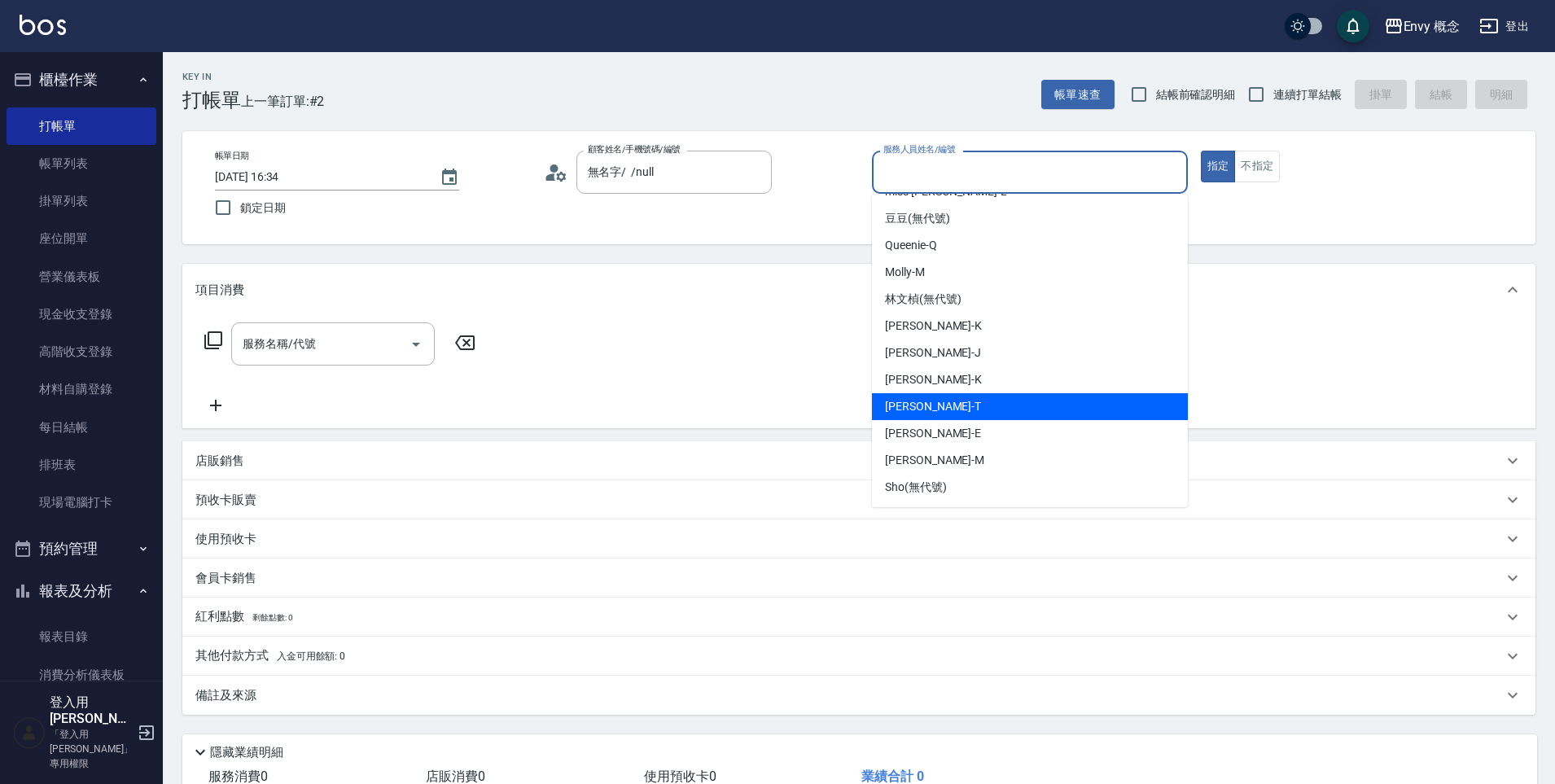
click at [947, 412] on div "[PERSON_NAME]" at bounding box center [1030, 407] width 316 height 27
type input "[PERSON_NAME]"
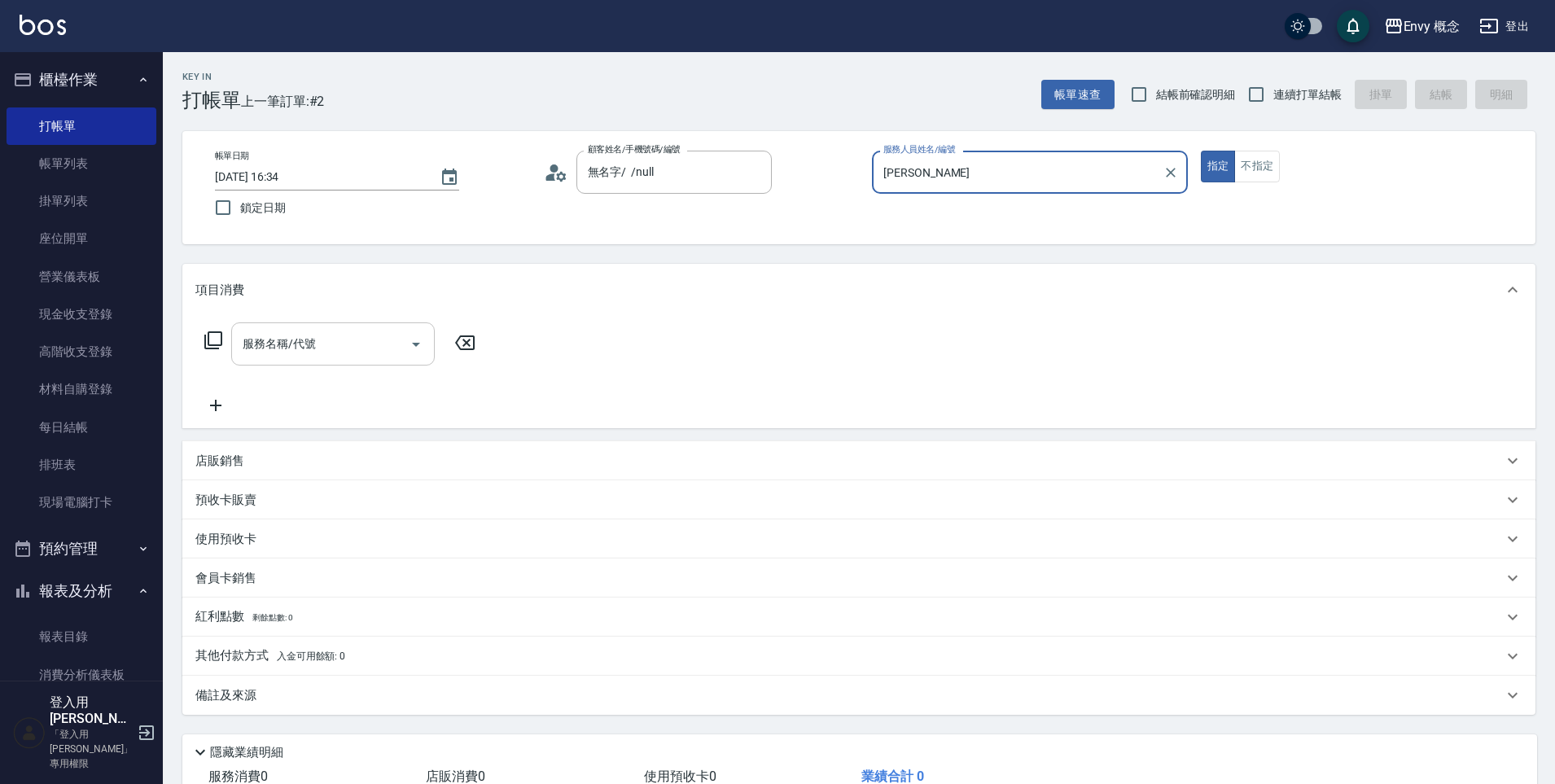
click at [361, 335] on input "服務名稱/代號" at bounding box center [320, 344] width 164 height 29
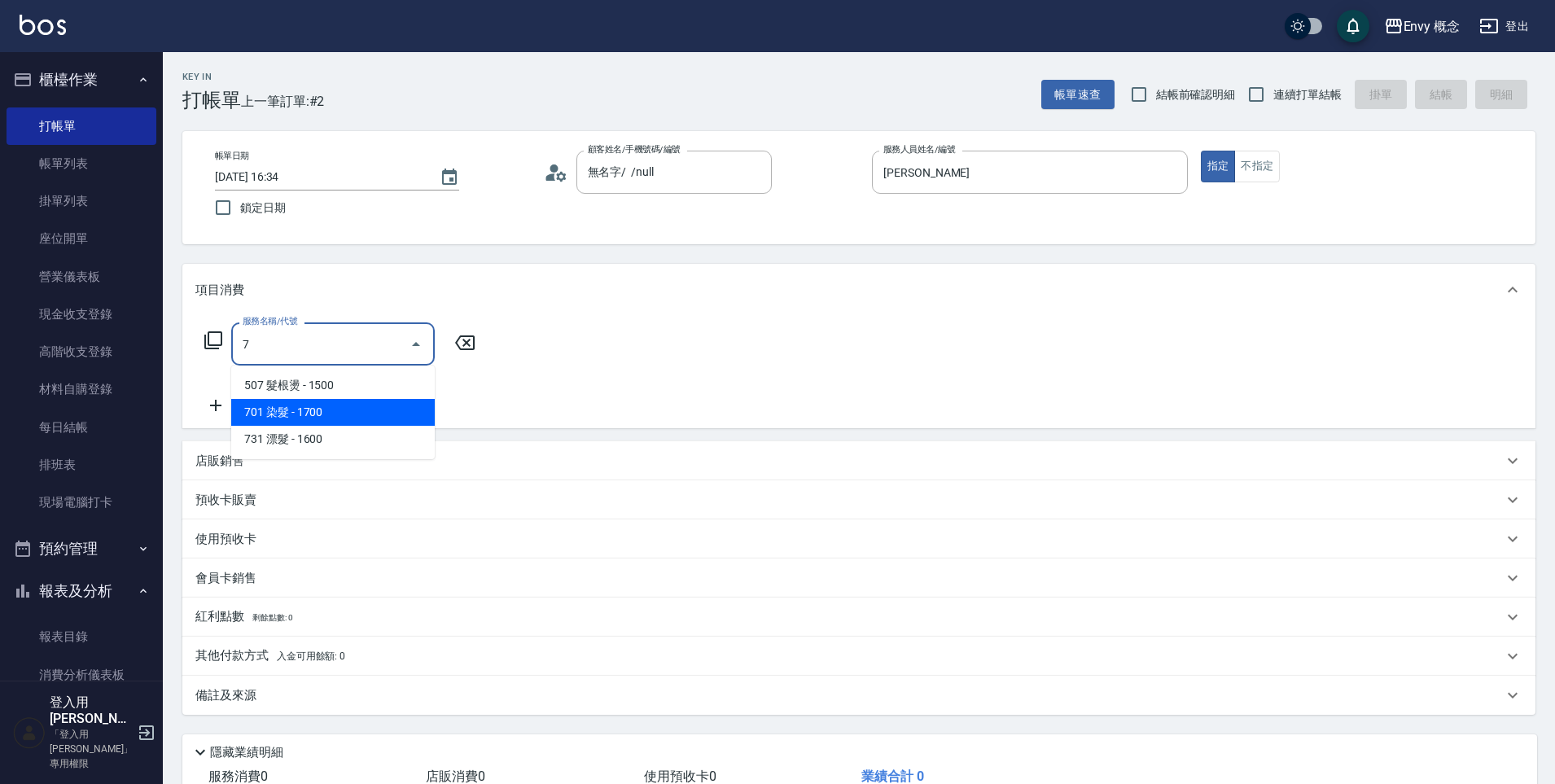
click at [390, 413] on span "701 染髮 - 1700" at bounding box center [332, 412] width 203 height 27
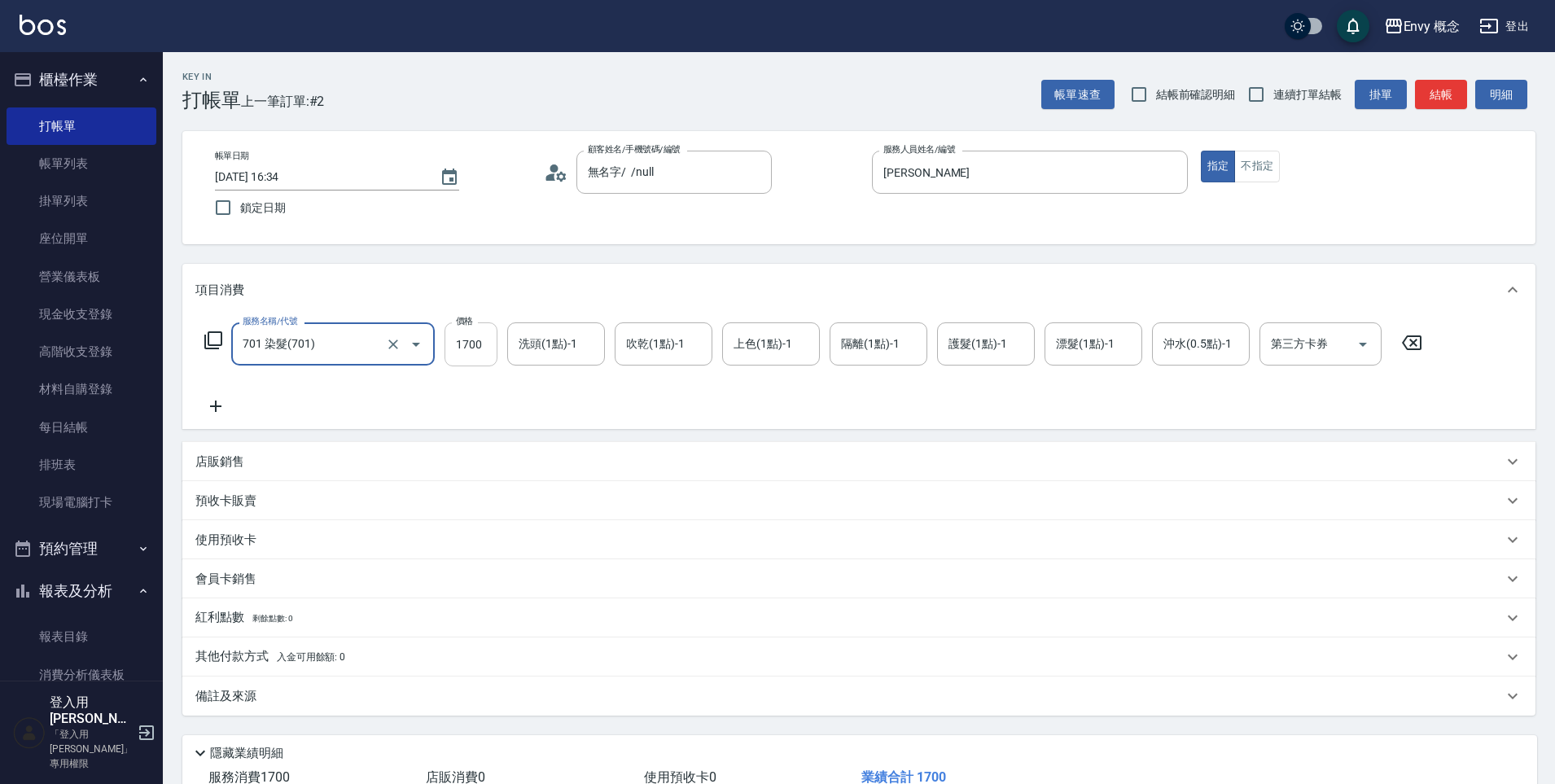
type input "701 染髮(701)"
click at [487, 331] on input "1700" at bounding box center [470, 345] width 53 height 44
click at [494, 345] on input "1700" at bounding box center [470, 345] width 53 height 44
click at [474, 341] on input "0" at bounding box center [470, 345] width 53 height 44
type input "0"
